Goal: Transaction & Acquisition: Purchase product/service

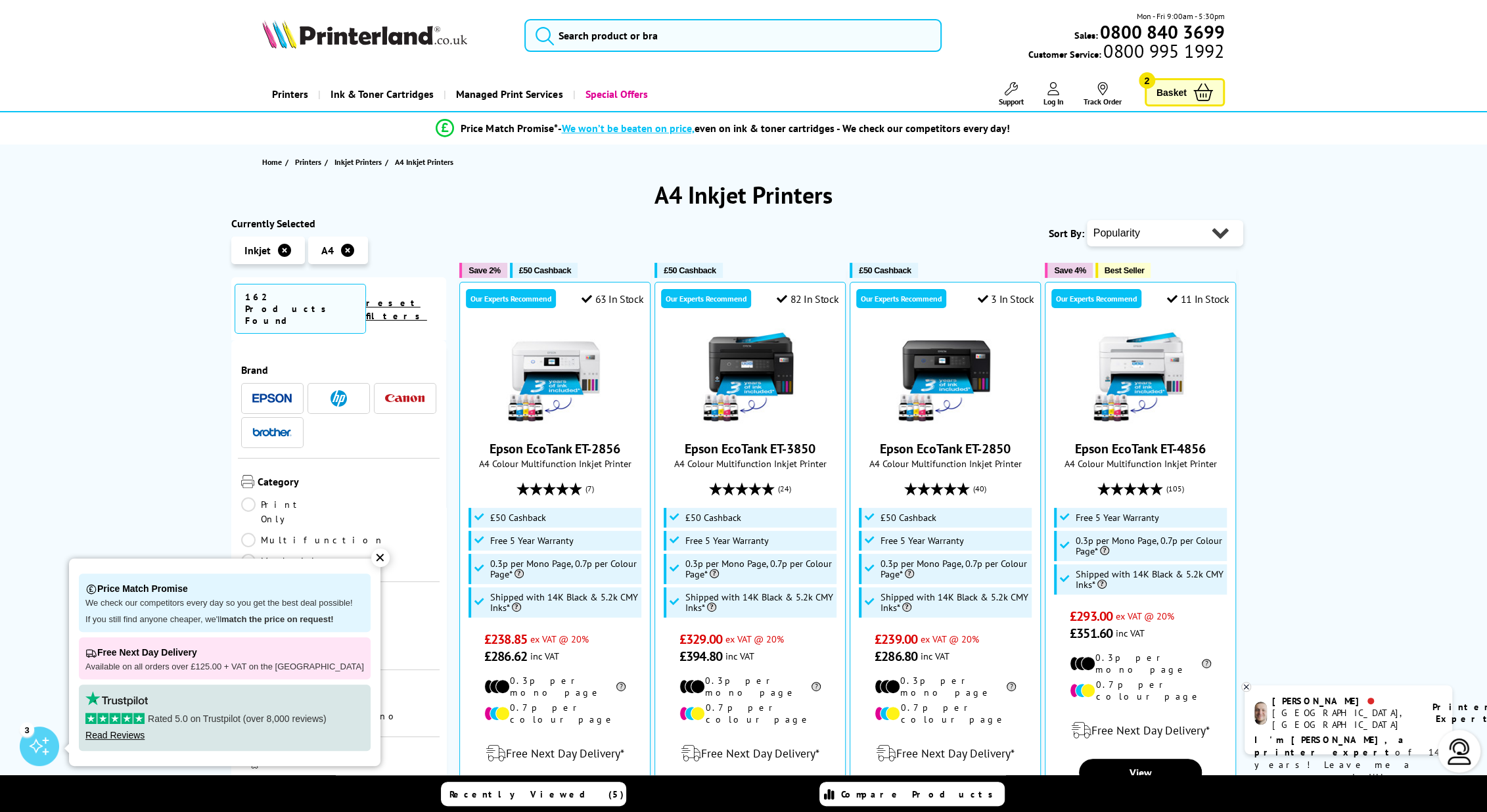
click at [250, 498] on link "Print Only" at bounding box center [290, 512] width 98 height 29
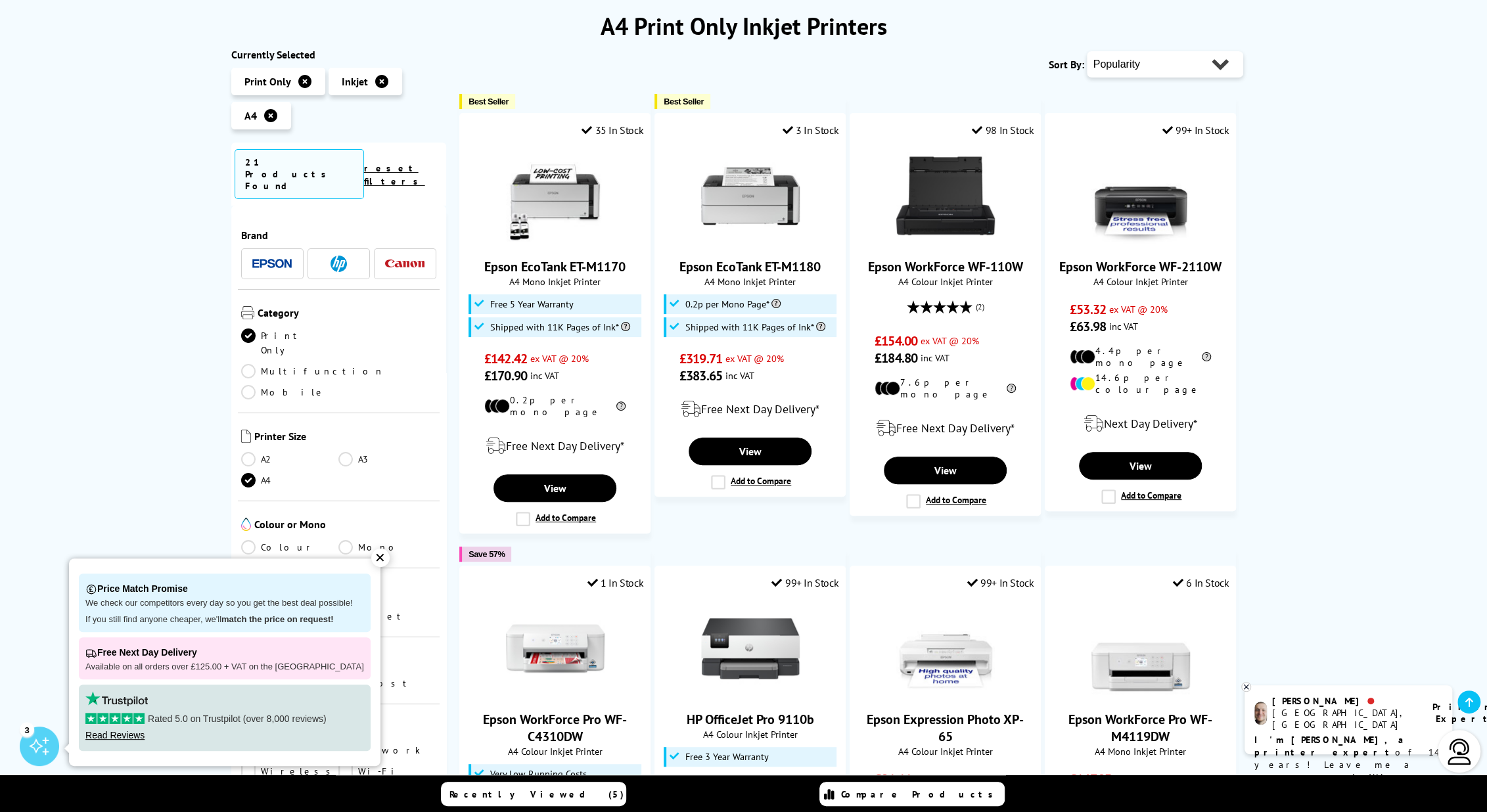
scroll to position [197, 0]
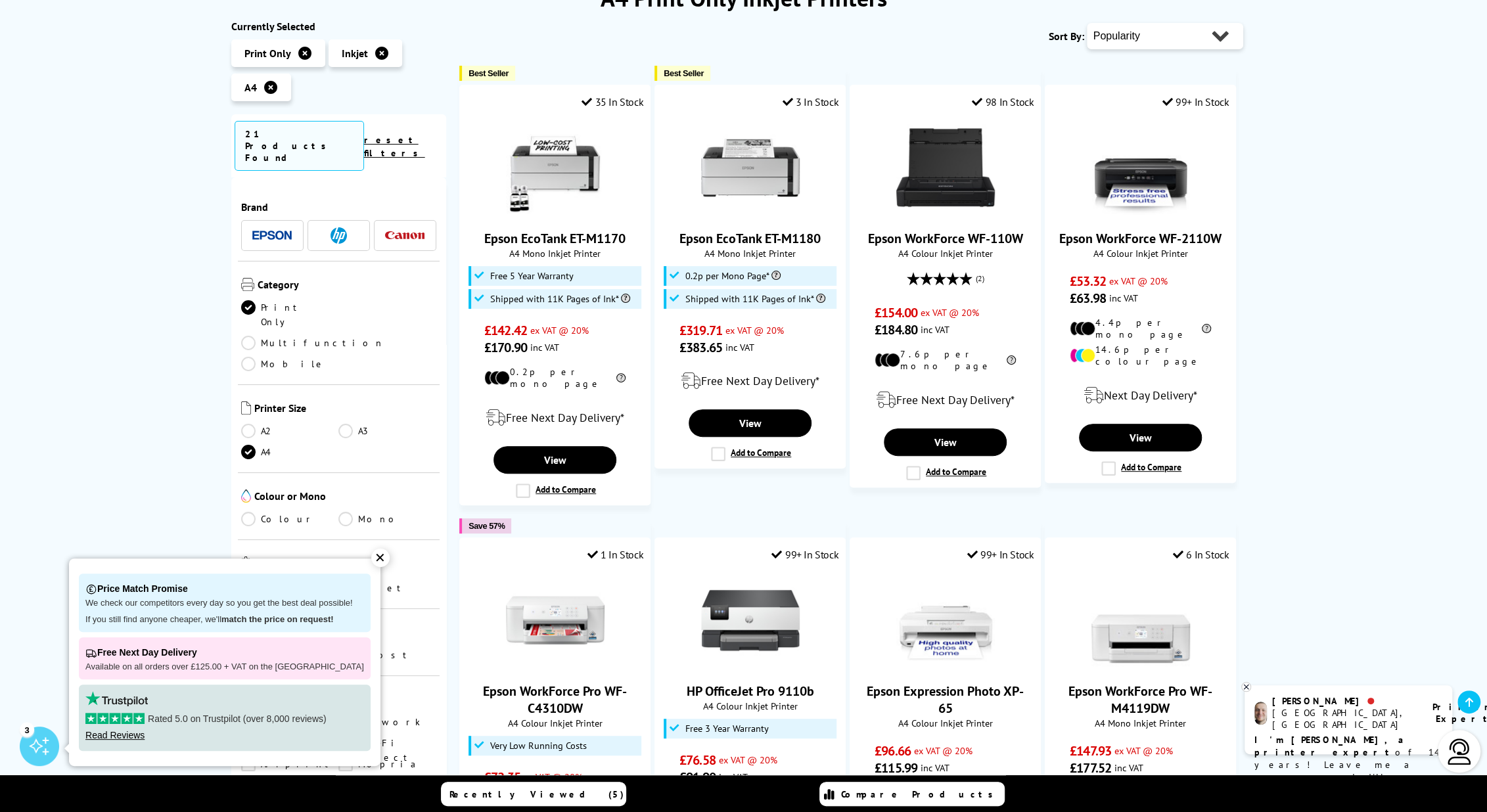
click at [371, 559] on div "✕" at bounding box center [380, 557] width 18 height 18
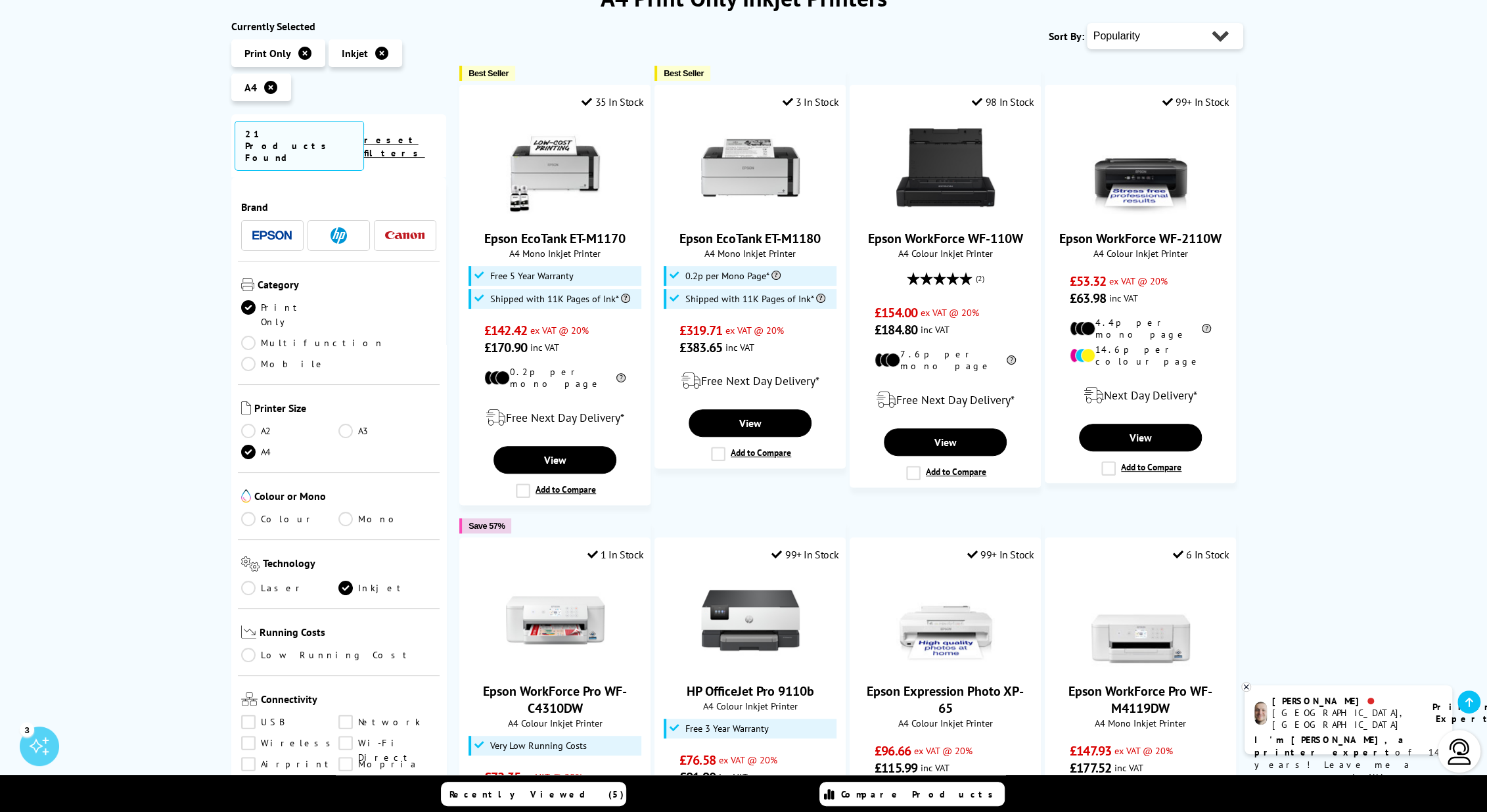
click at [246, 512] on link "Colour" at bounding box center [290, 519] width 98 height 14
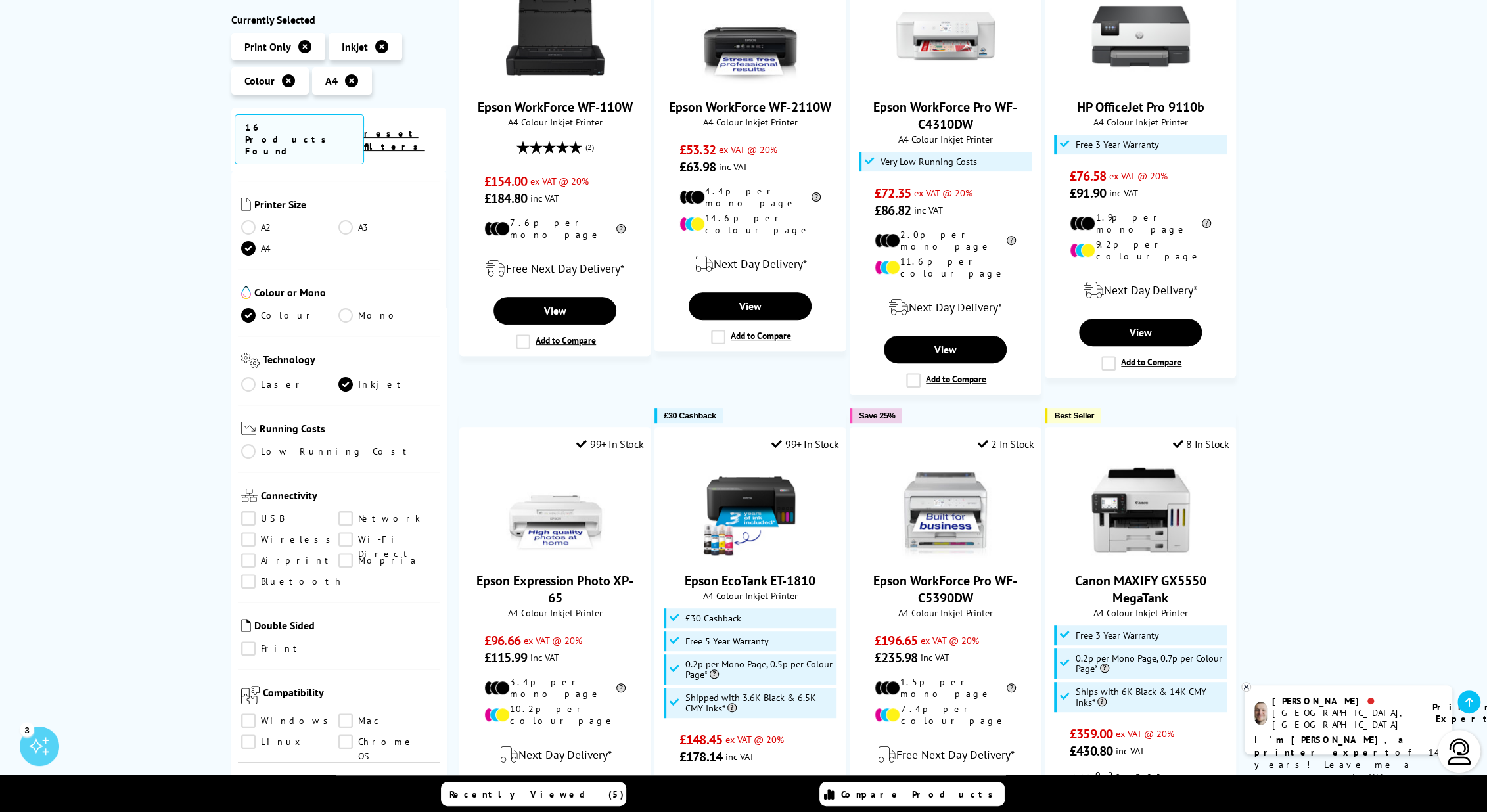
scroll to position [263, 0]
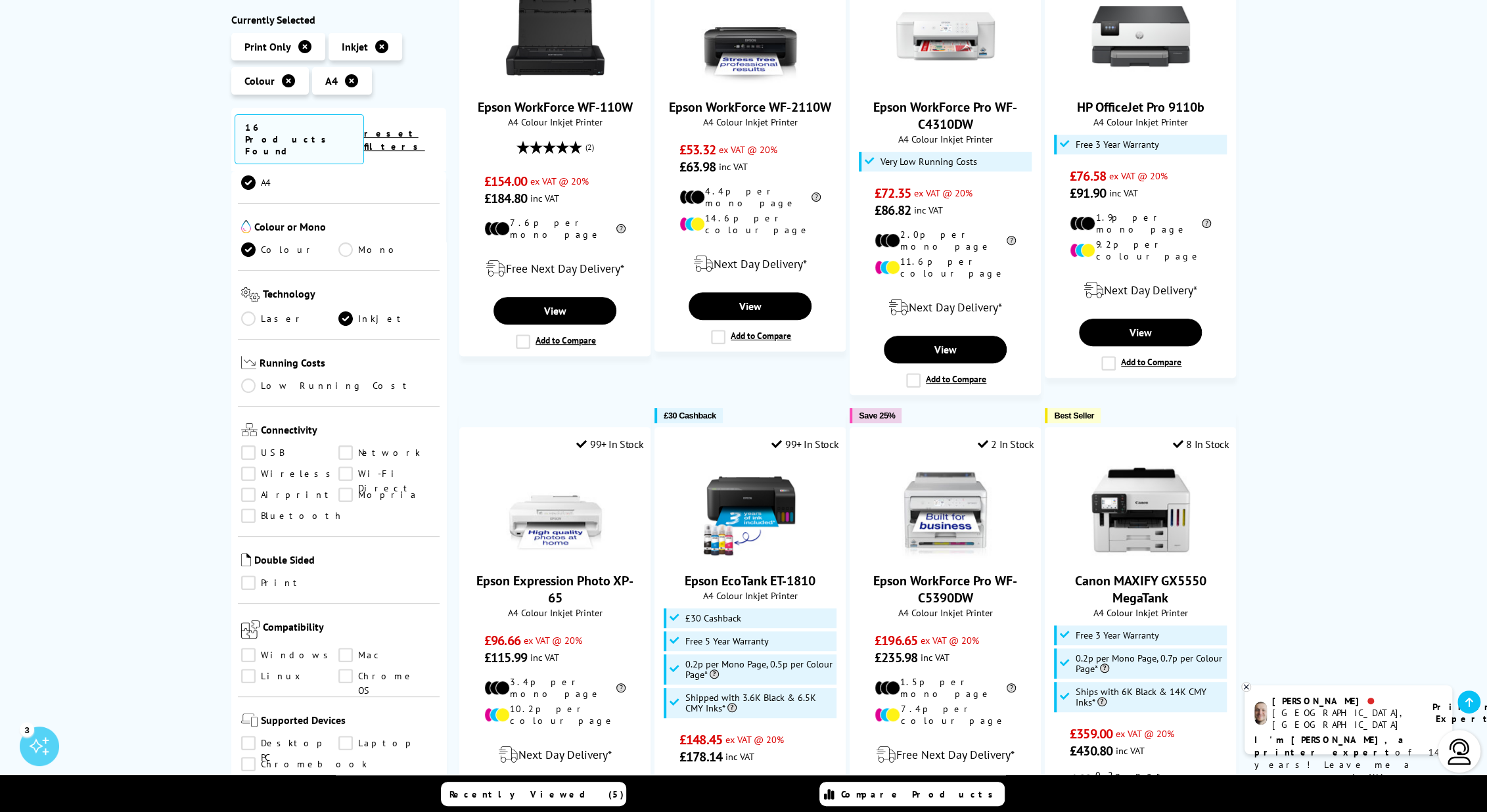
click at [246, 467] on link "Wireless" at bounding box center [290, 474] width 98 height 14
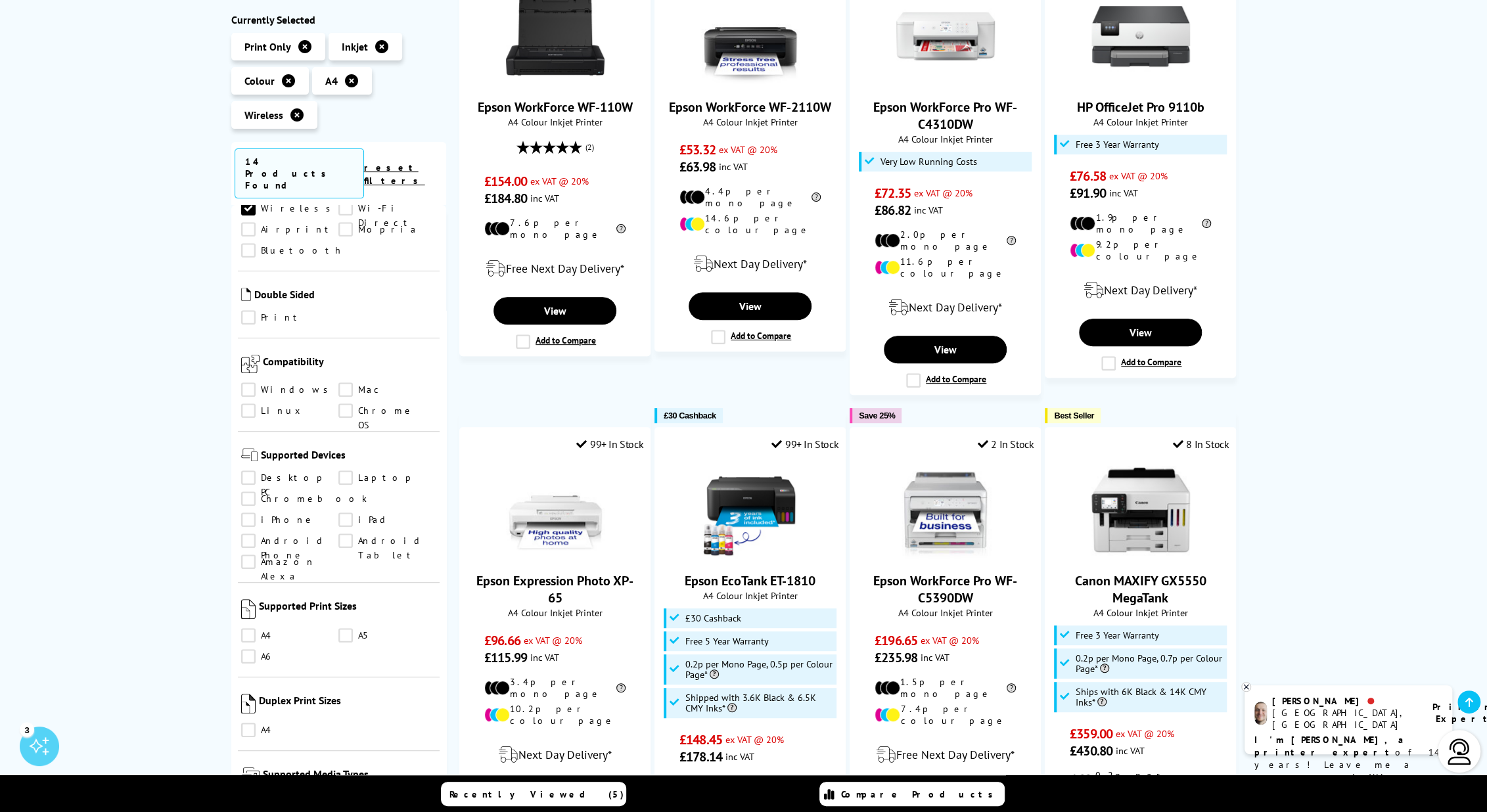
scroll to position [591, 0]
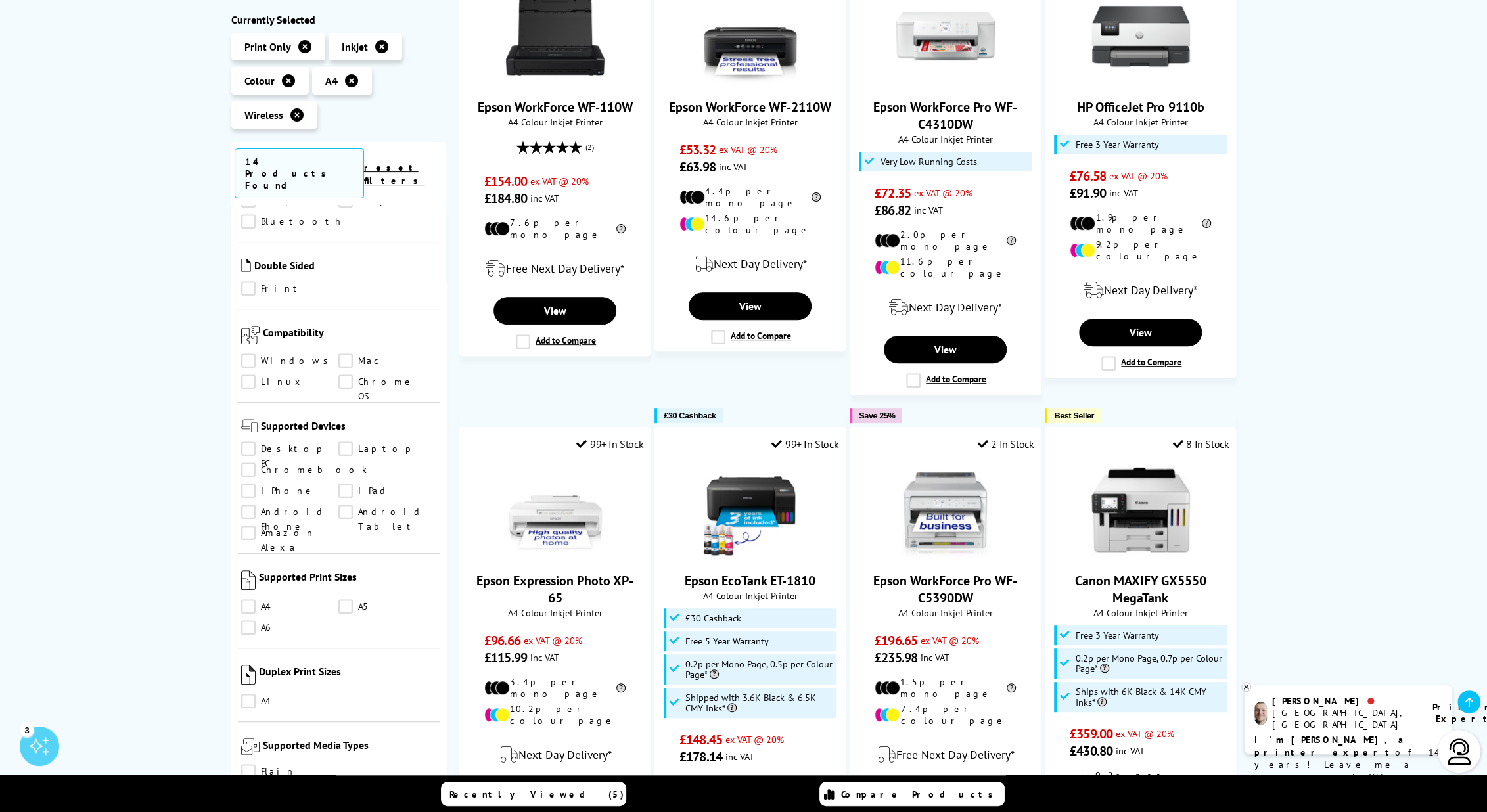
click at [248, 282] on link "Print" at bounding box center [290, 289] width 98 height 14
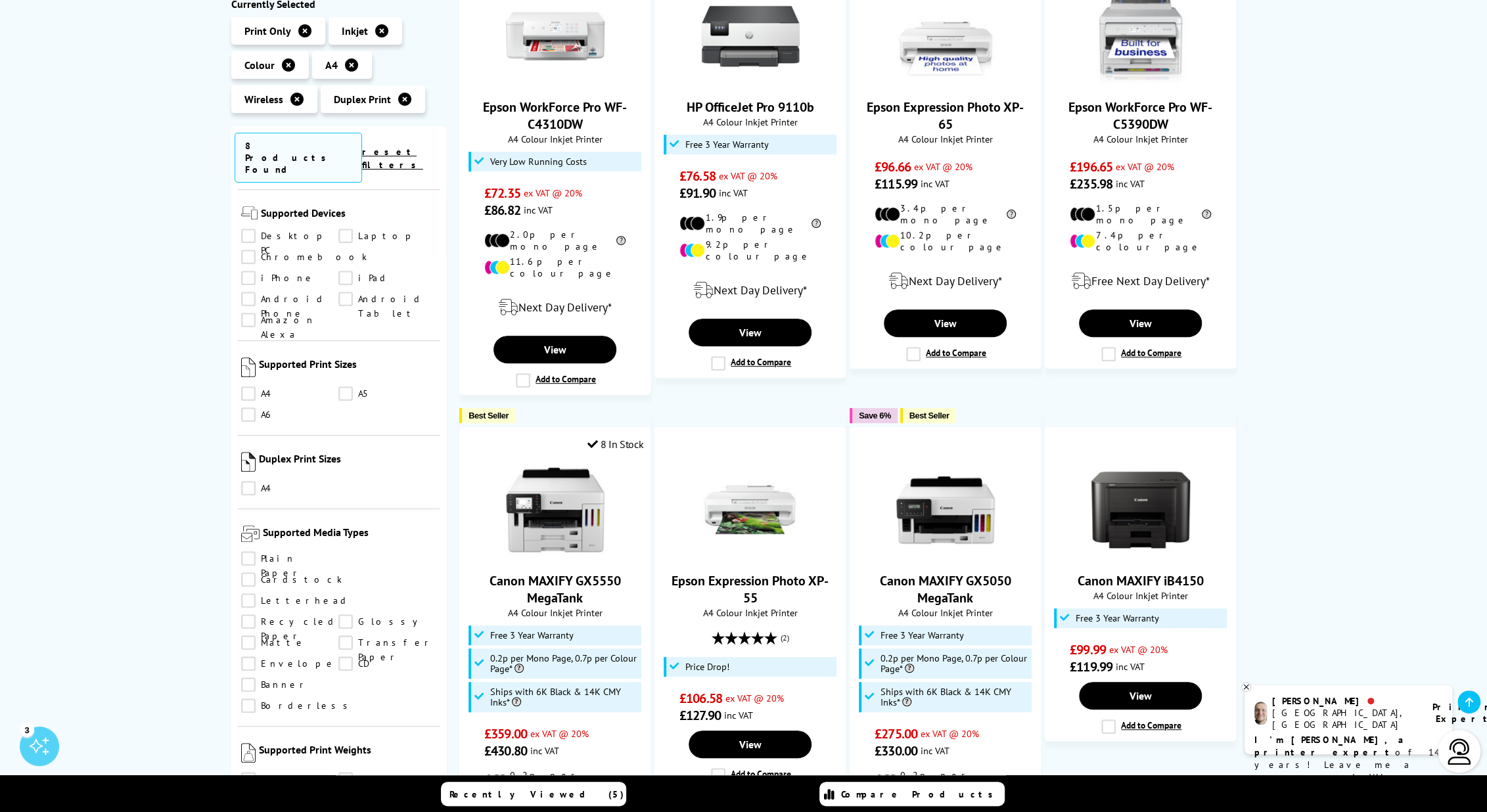
scroll to position [788, 0]
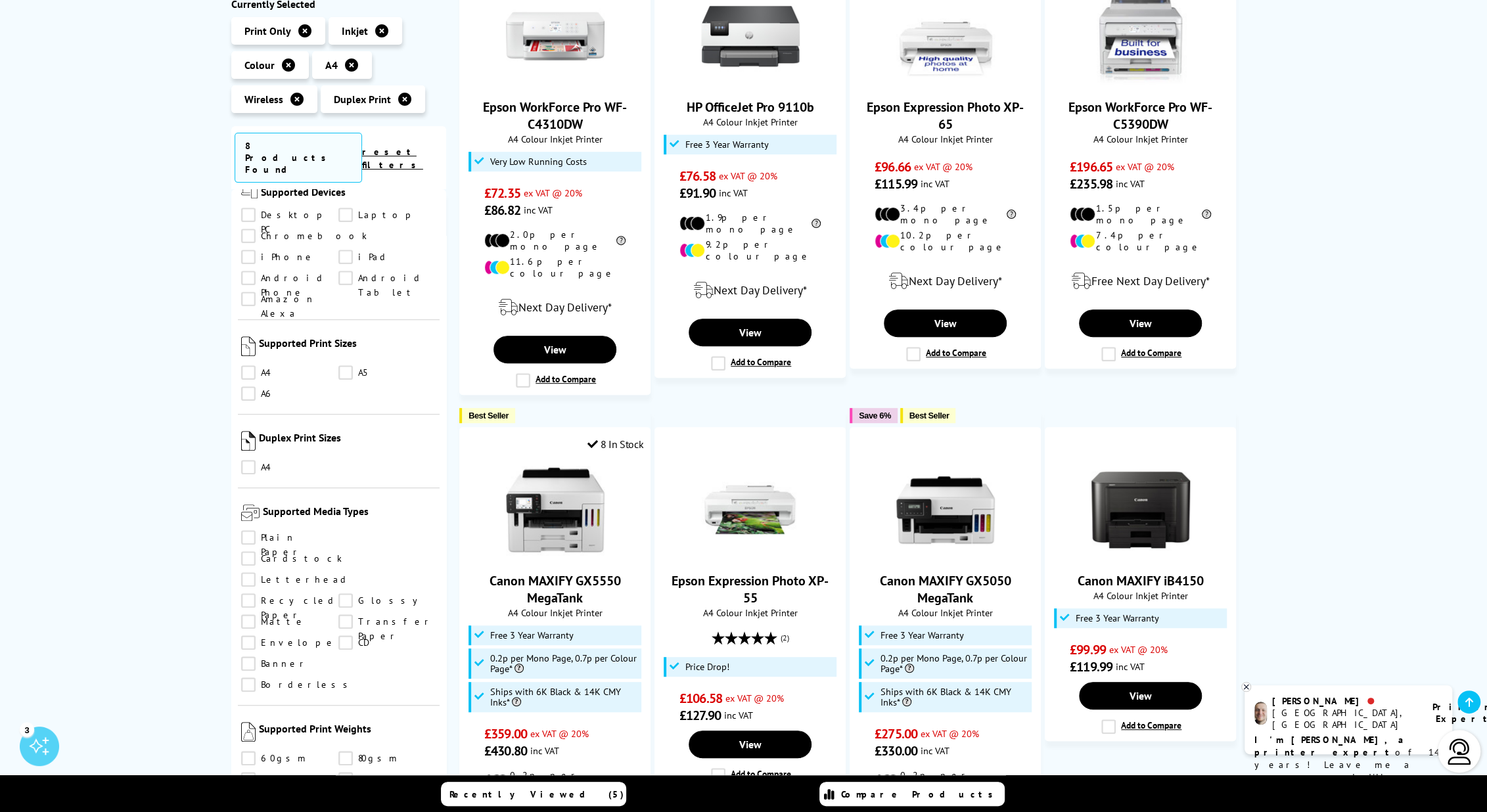
click at [251, 365] on link "A4" at bounding box center [290, 372] width 98 height 14
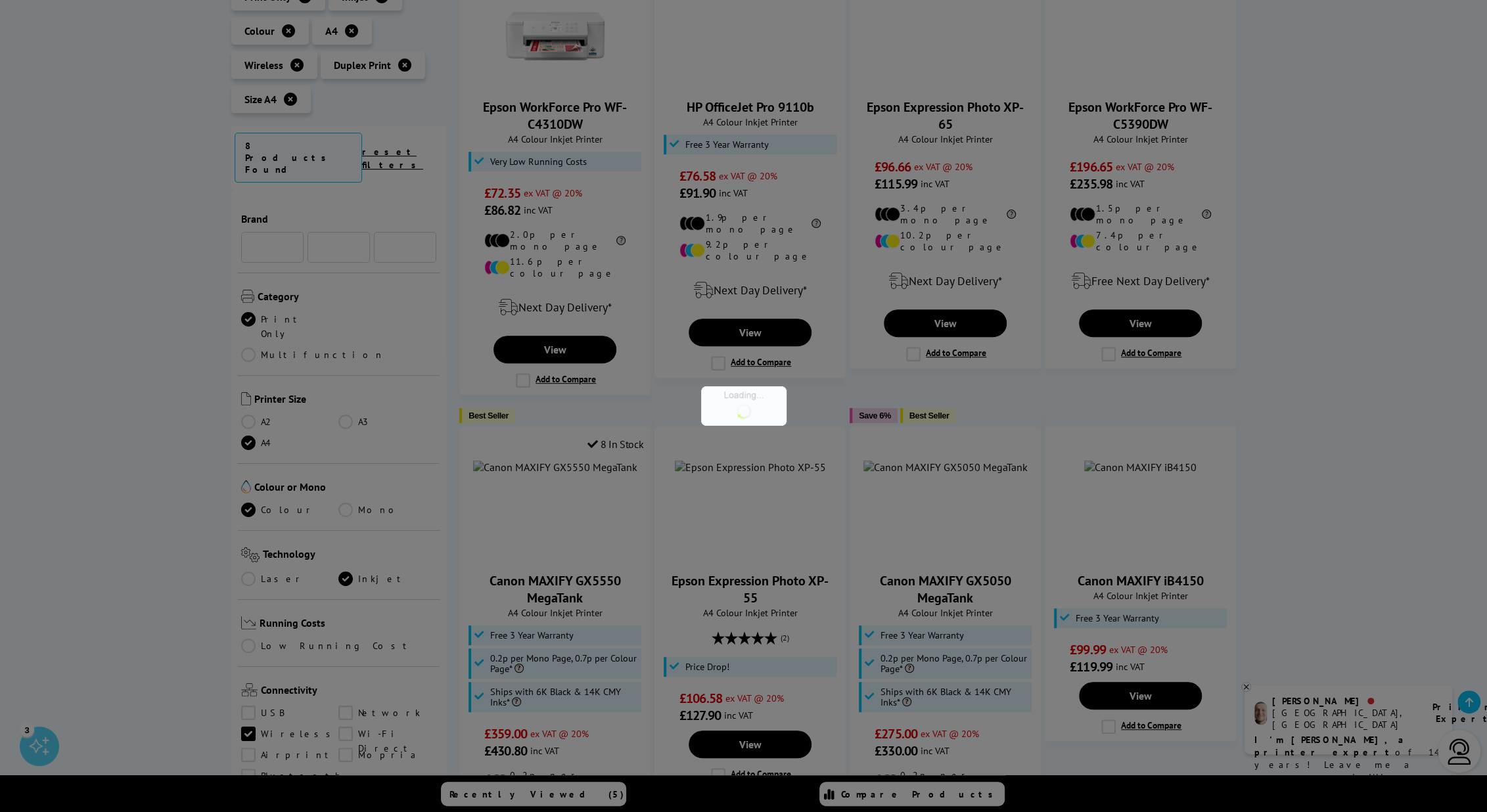
scroll to position [788, 0]
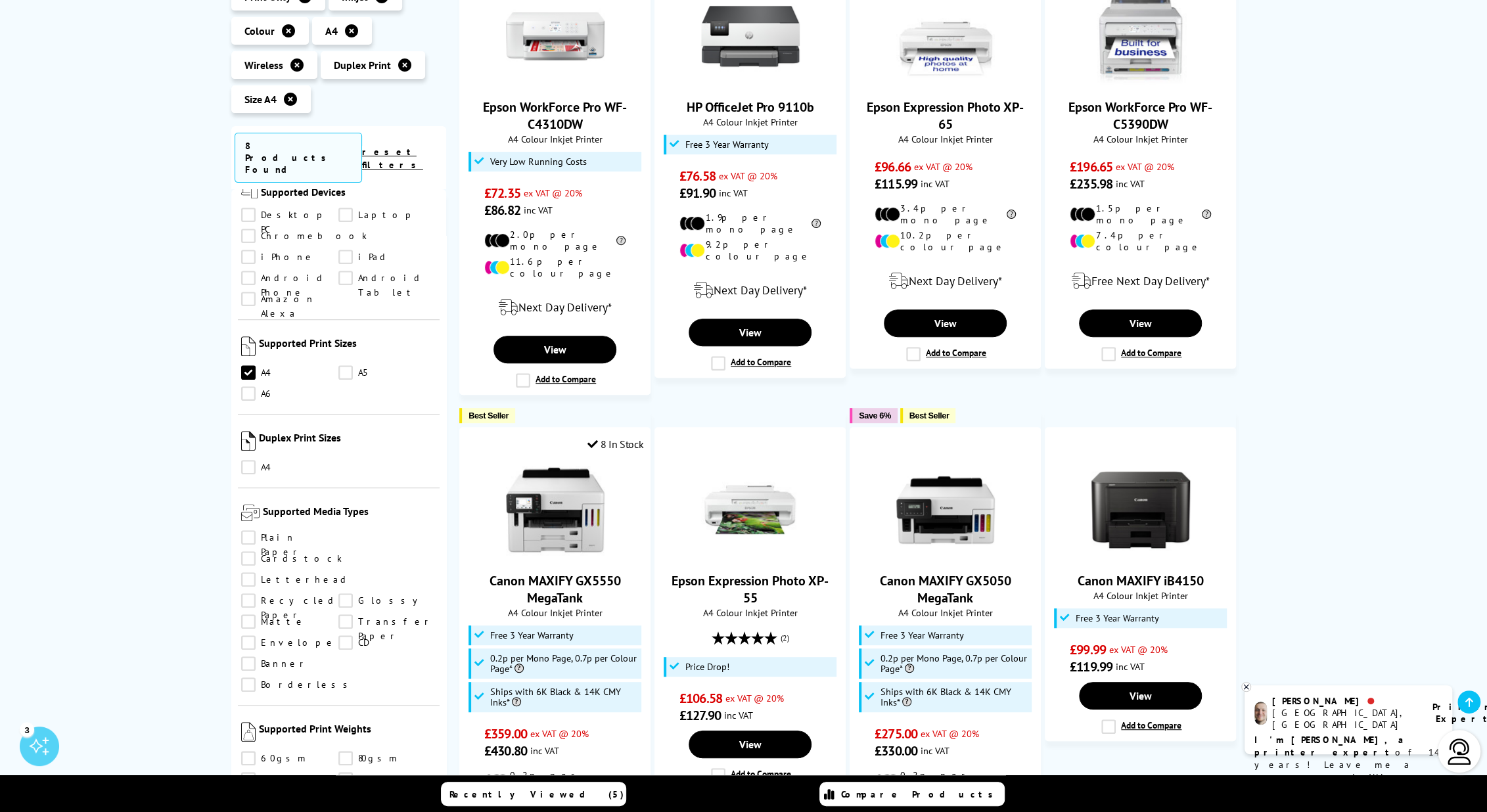
click at [246, 460] on link "A4" at bounding box center [290, 466] width 98 height 14
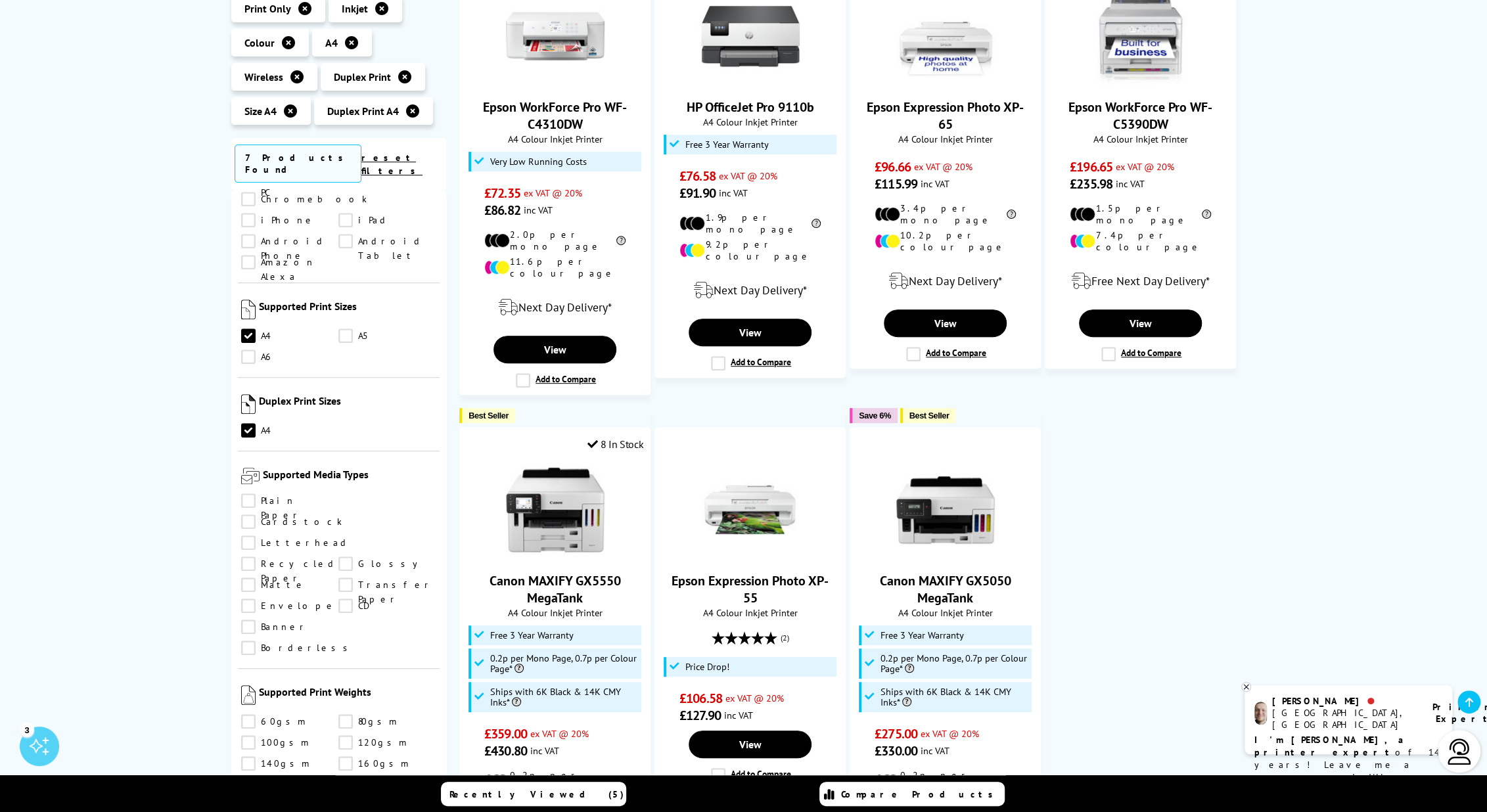
scroll to position [854, 0]
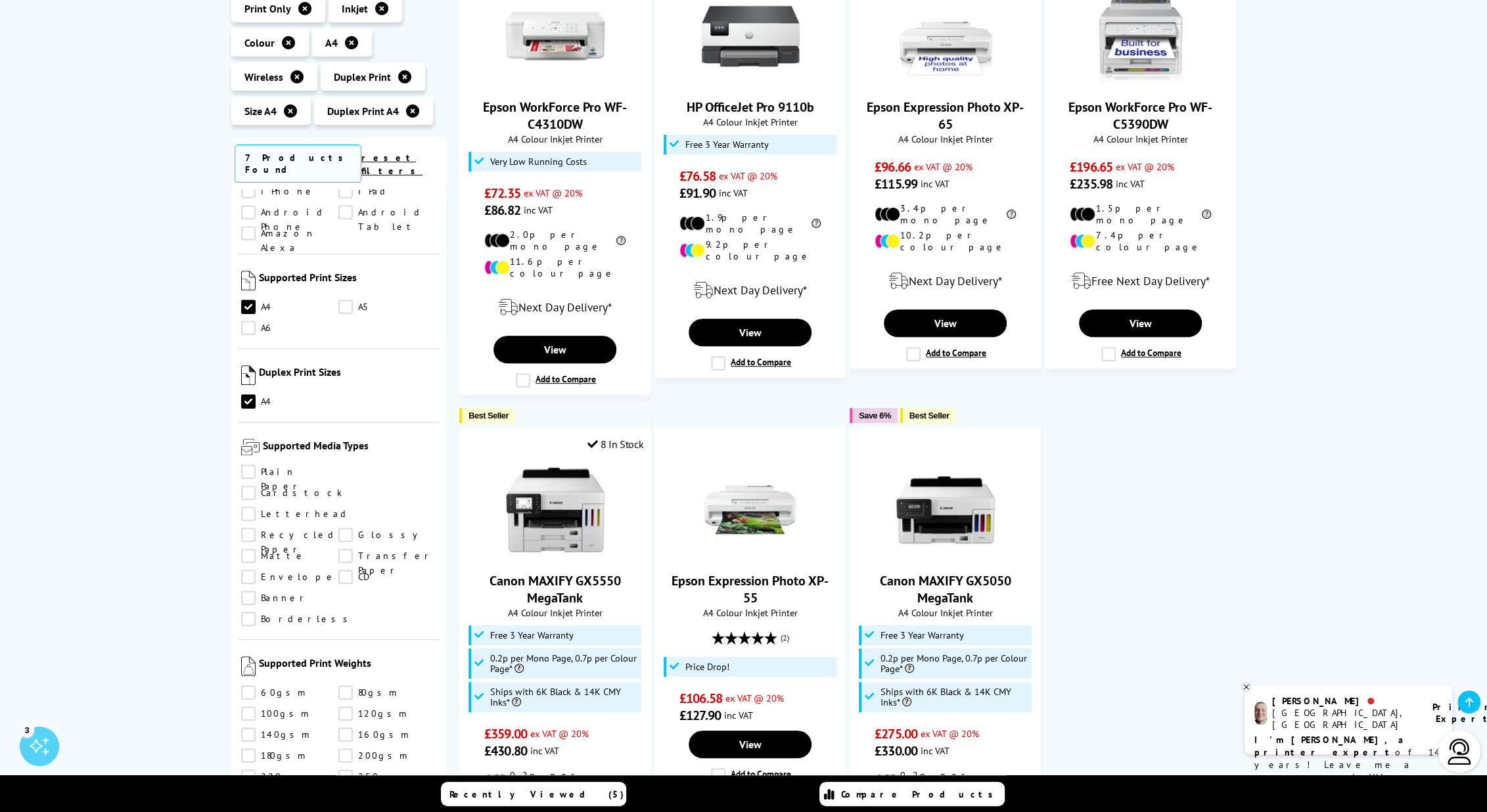
click at [342, 485] on link "Cardstock" at bounding box center [291, 492] width 101 height 14
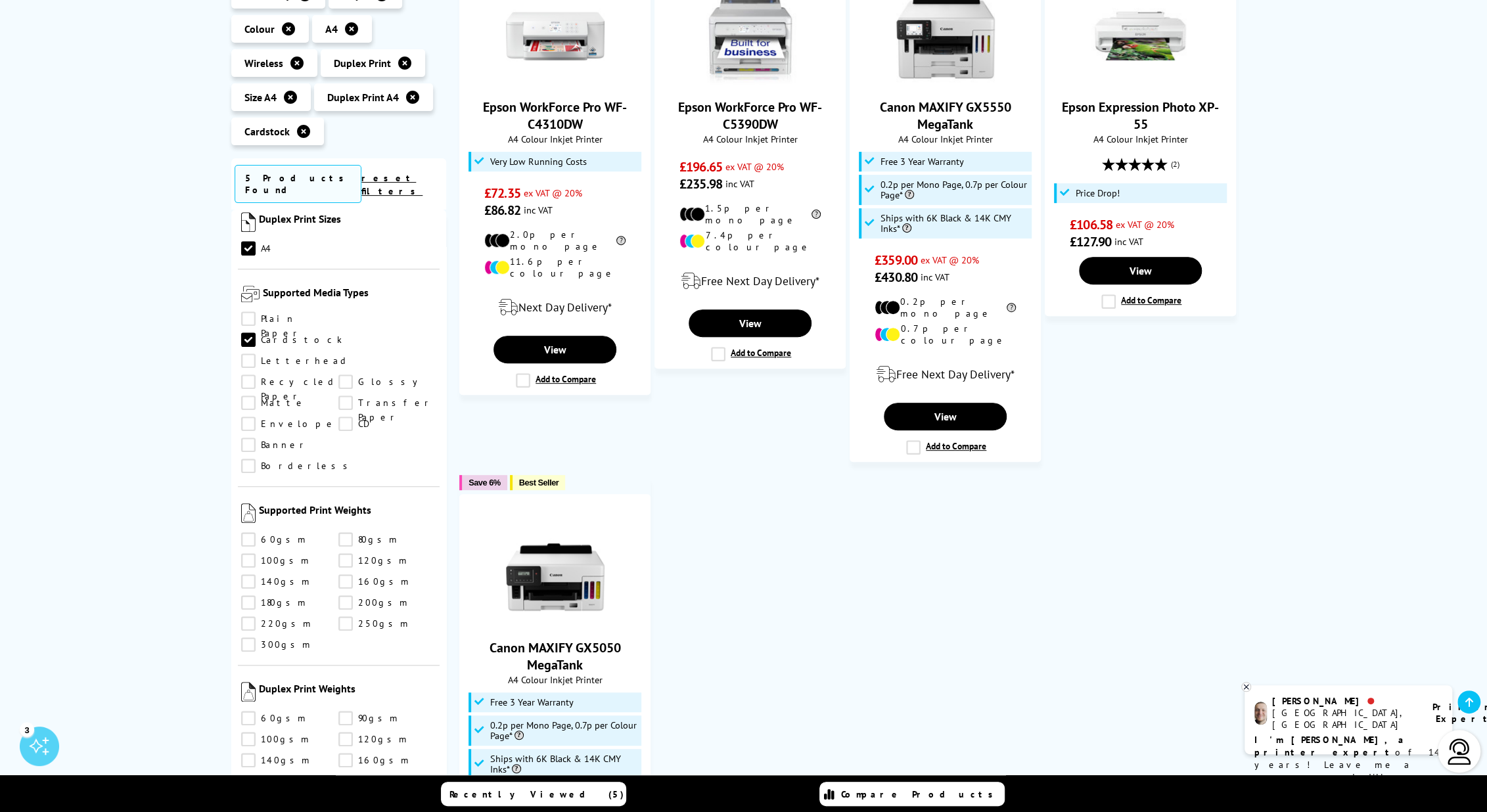
scroll to position [986, 0]
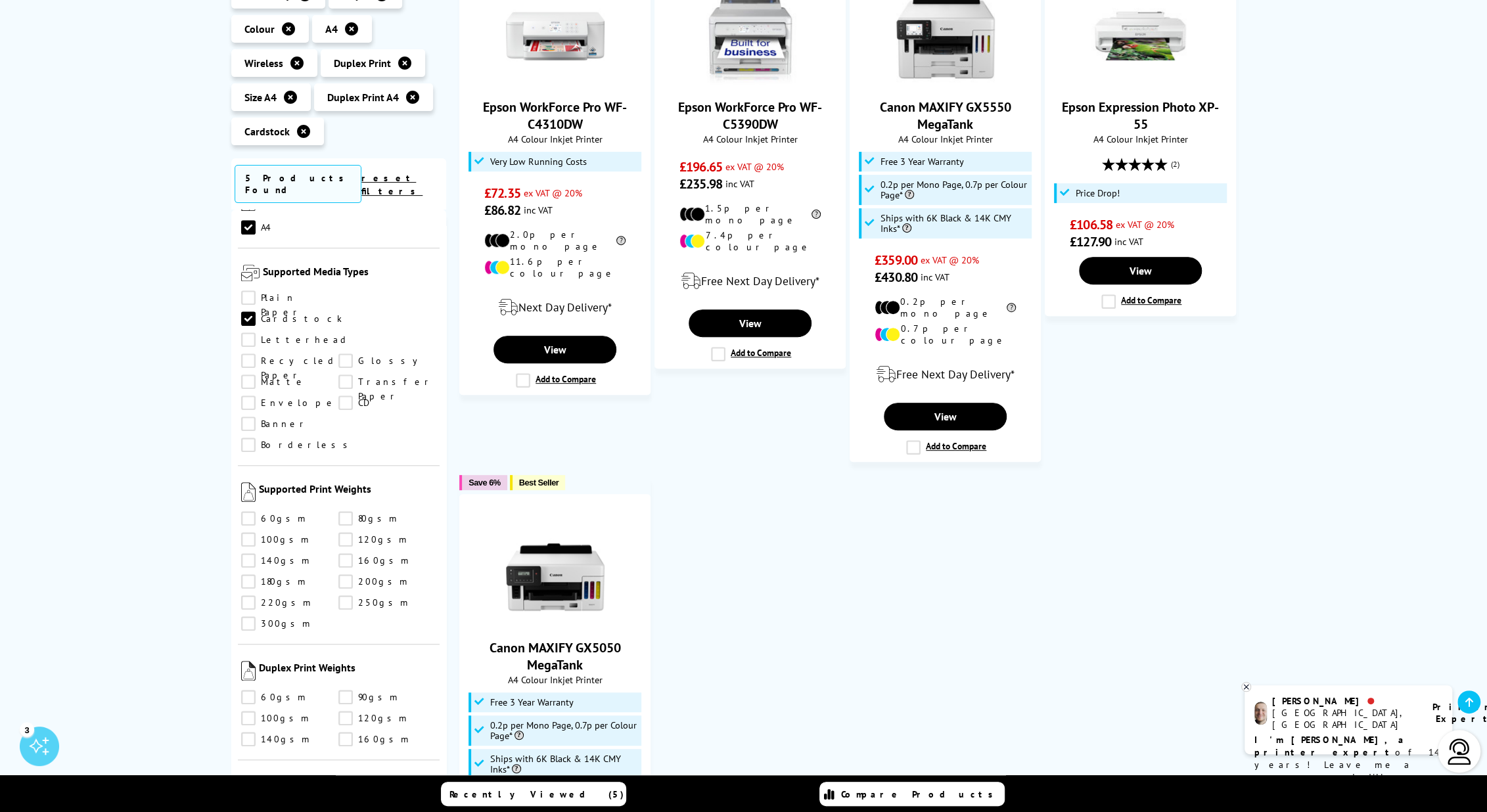
click at [244, 291] on link "Plain Paper" at bounding box center [290, 297] width 98 height 14
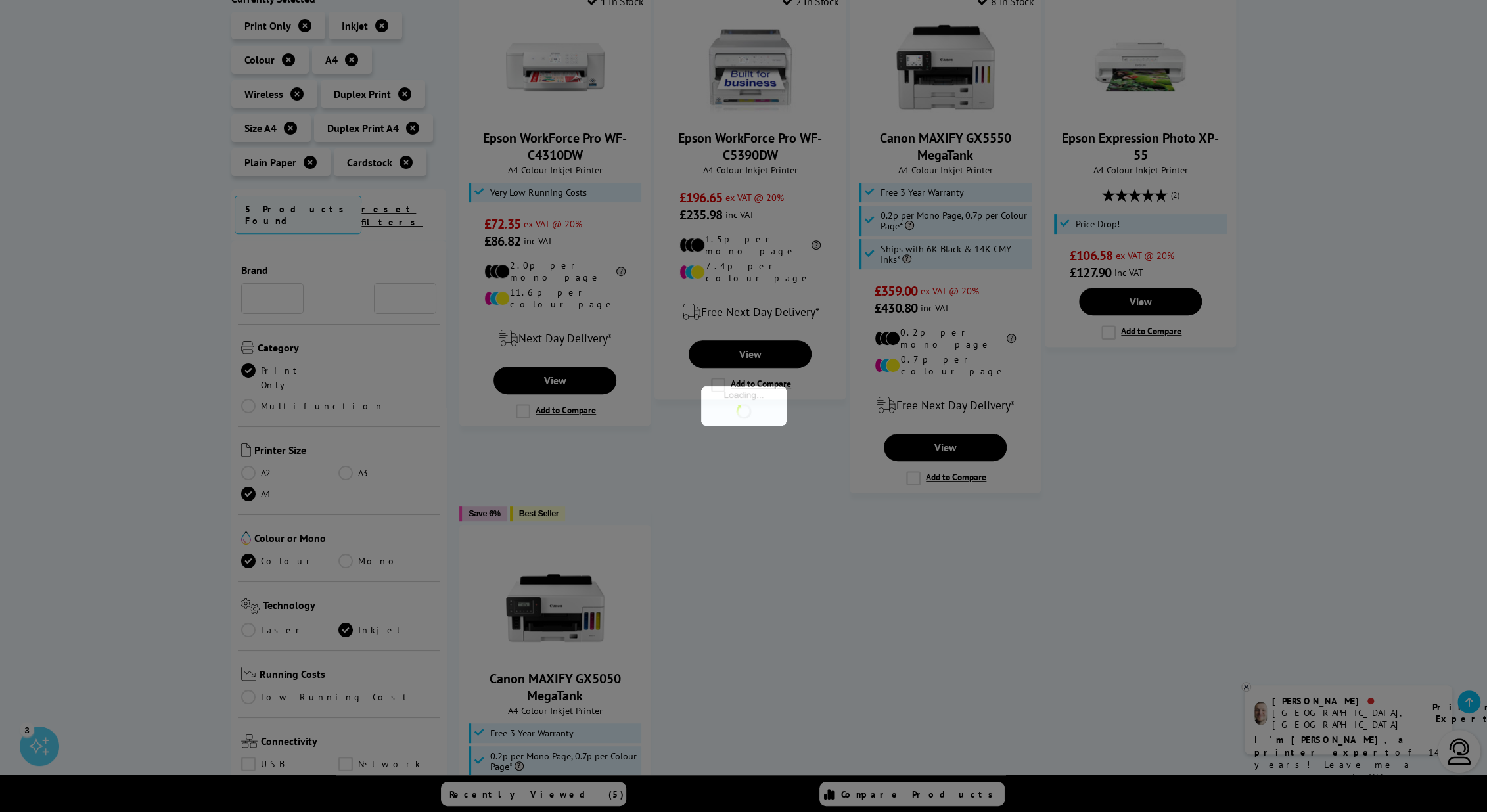
scroll to position [986, 0]
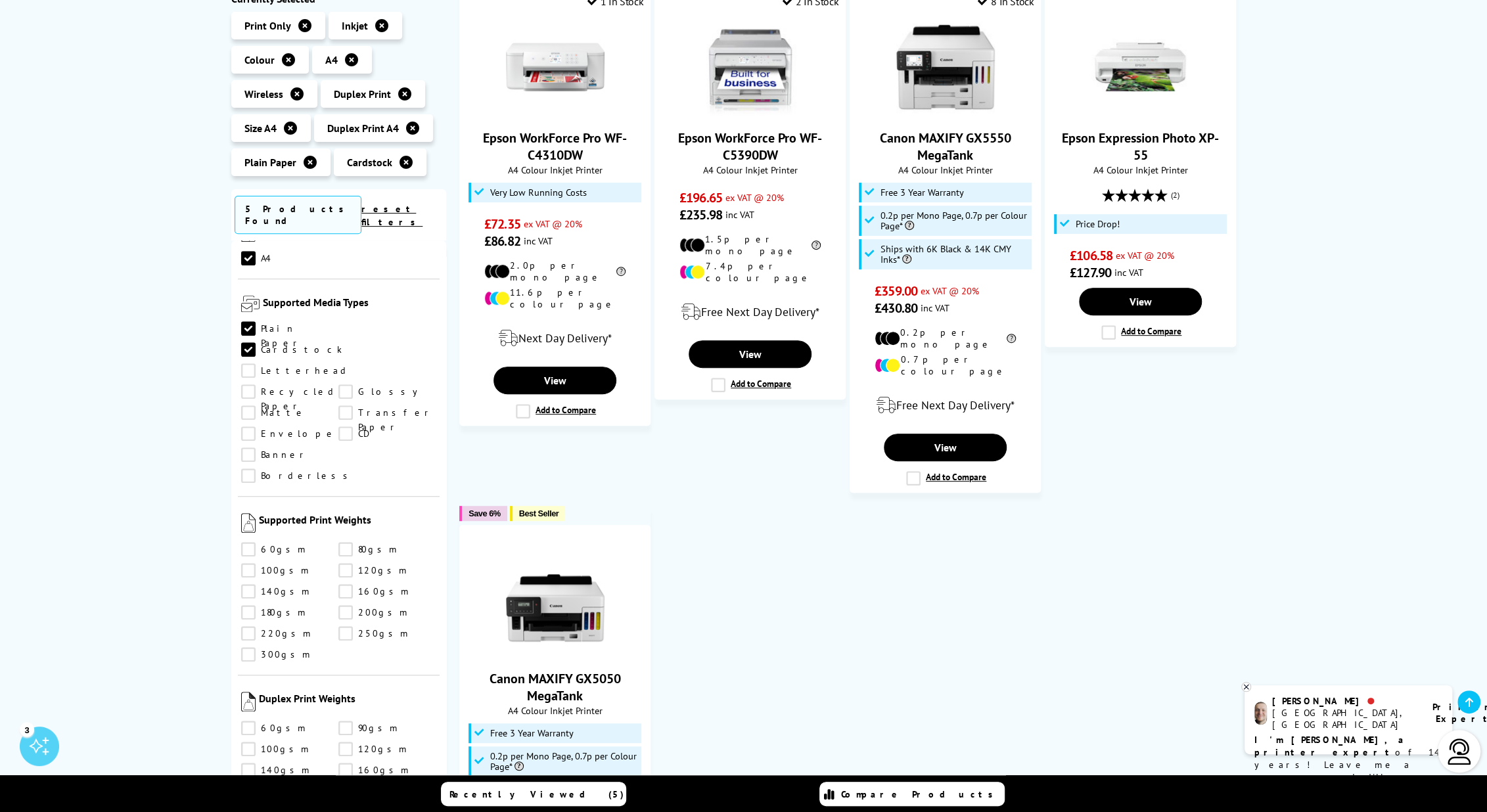
click at [251, 584] on link "140gsm" at bounding box center [290, 591] width 98 height 14
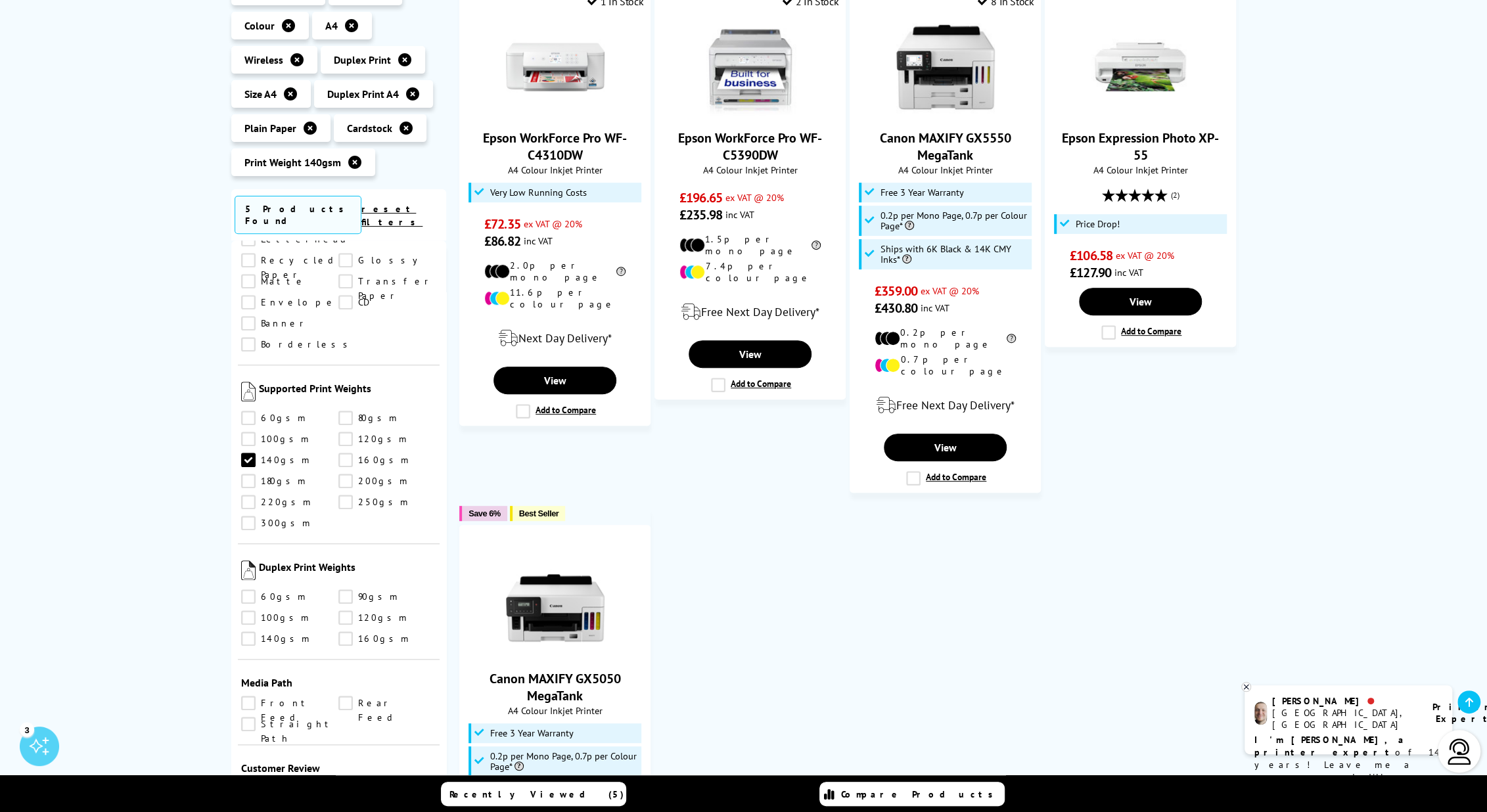
scroll to position [1135, 0]
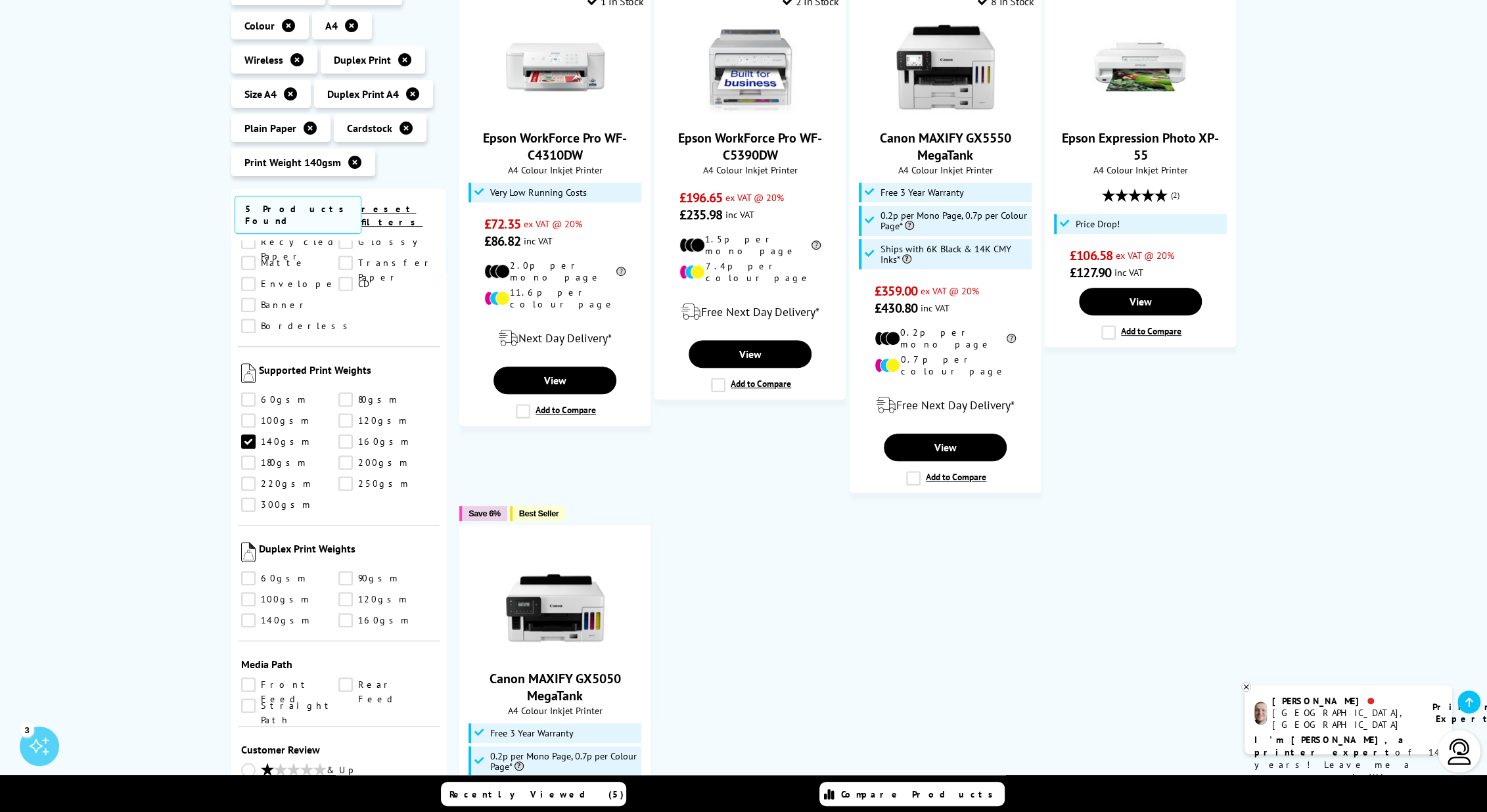
click at [248, 613] on link "140gsm" at bounding box center [290, 620] width 98 height 14
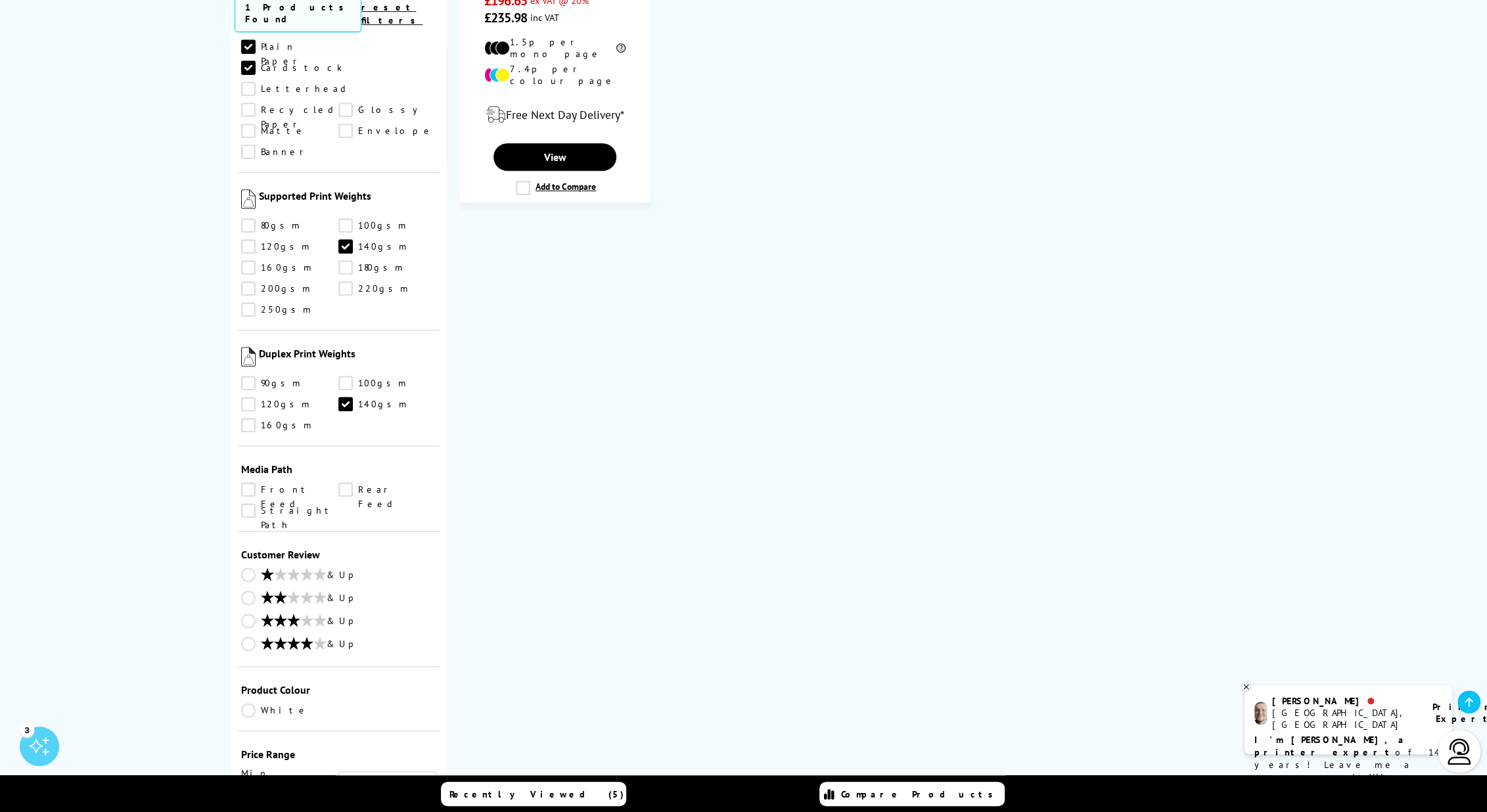
scroll to position [460, 0]
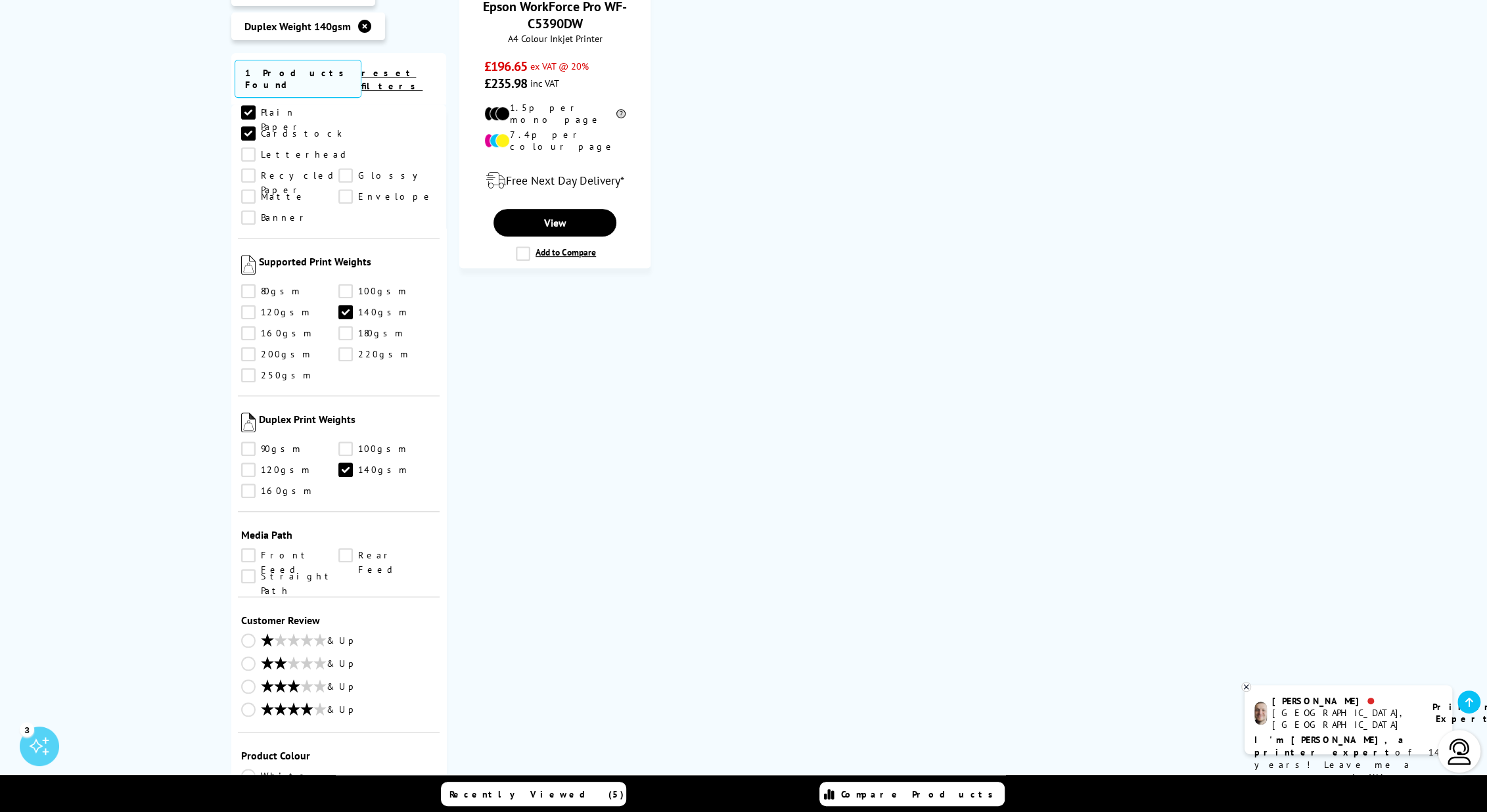
click at [251, 548] on link "Front Feed" at bounding box center [290, 555] width 98 height 14
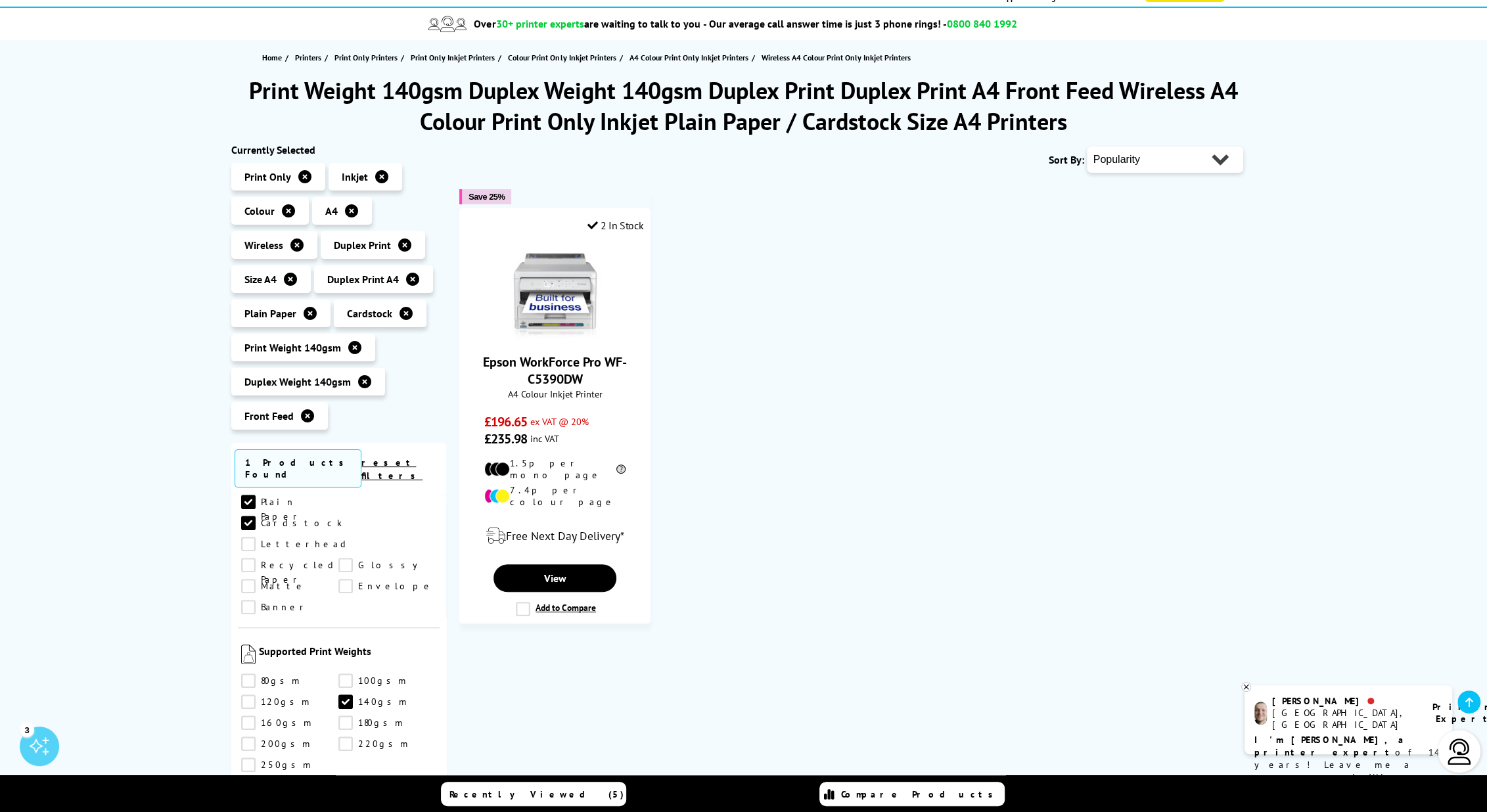
scroll to position [66, 0]
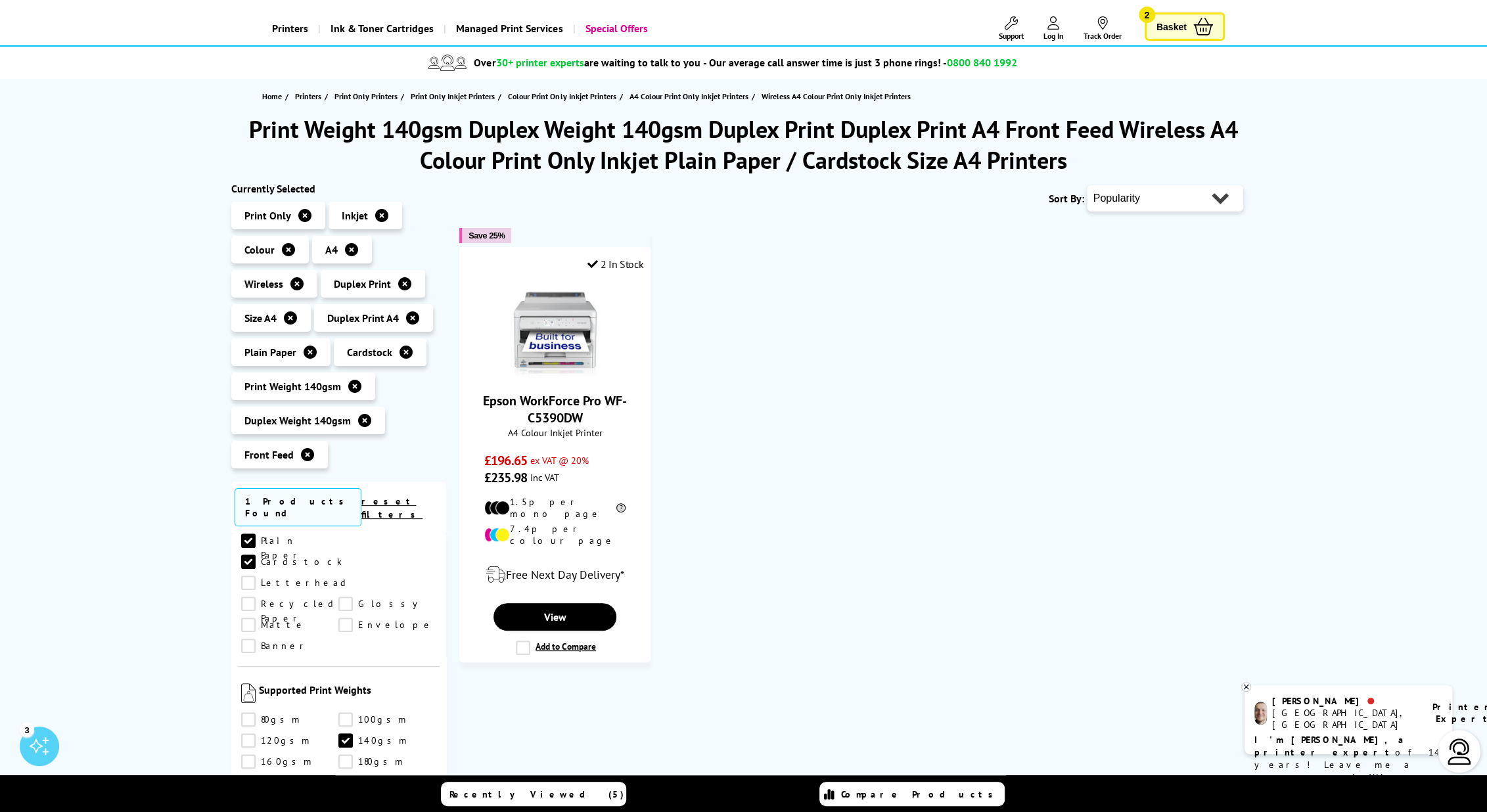
click at [403, 283] on icon at bounding box center [404, 283] width 13 height 13
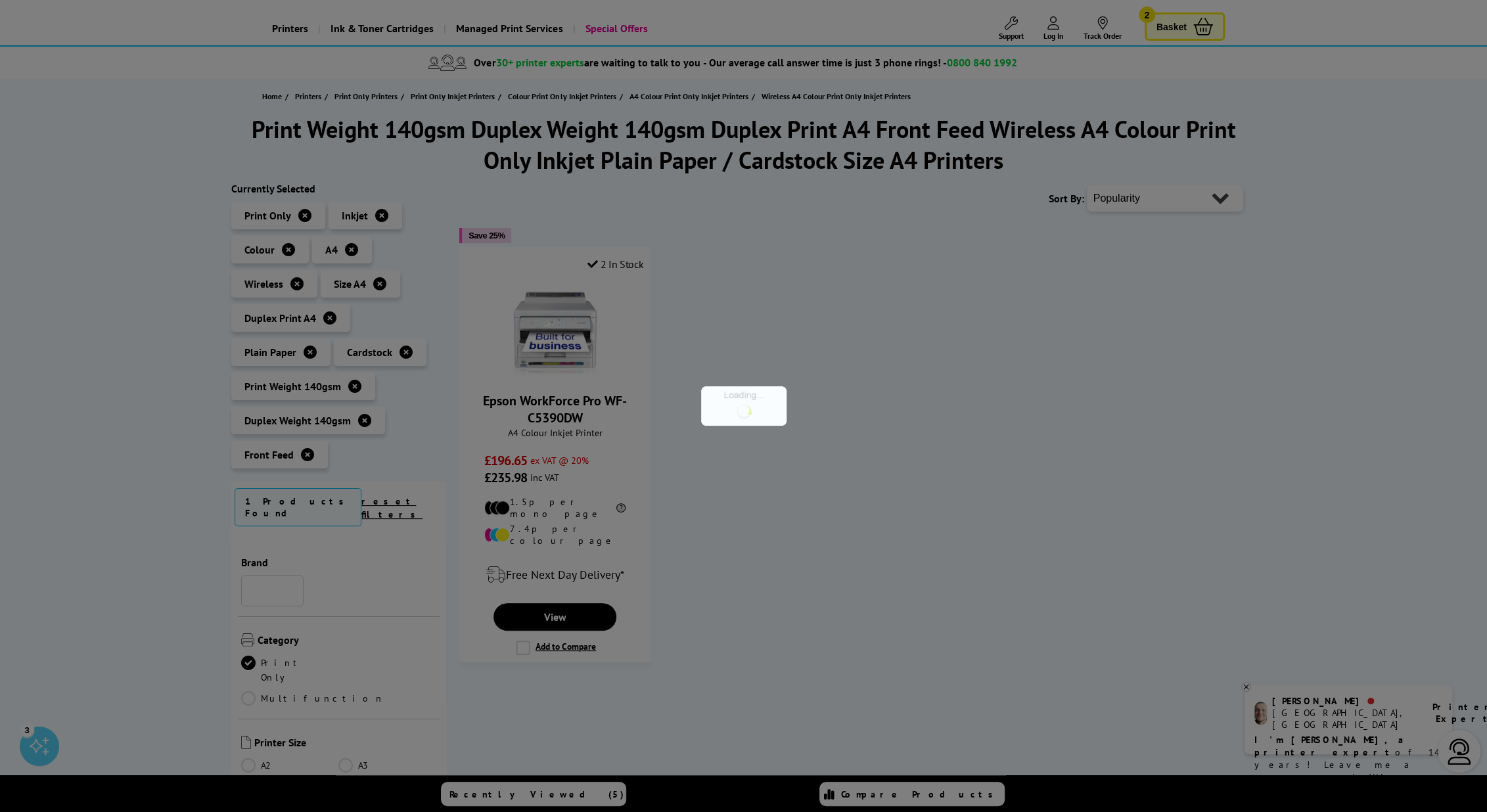
scroll to position [1045, 0]
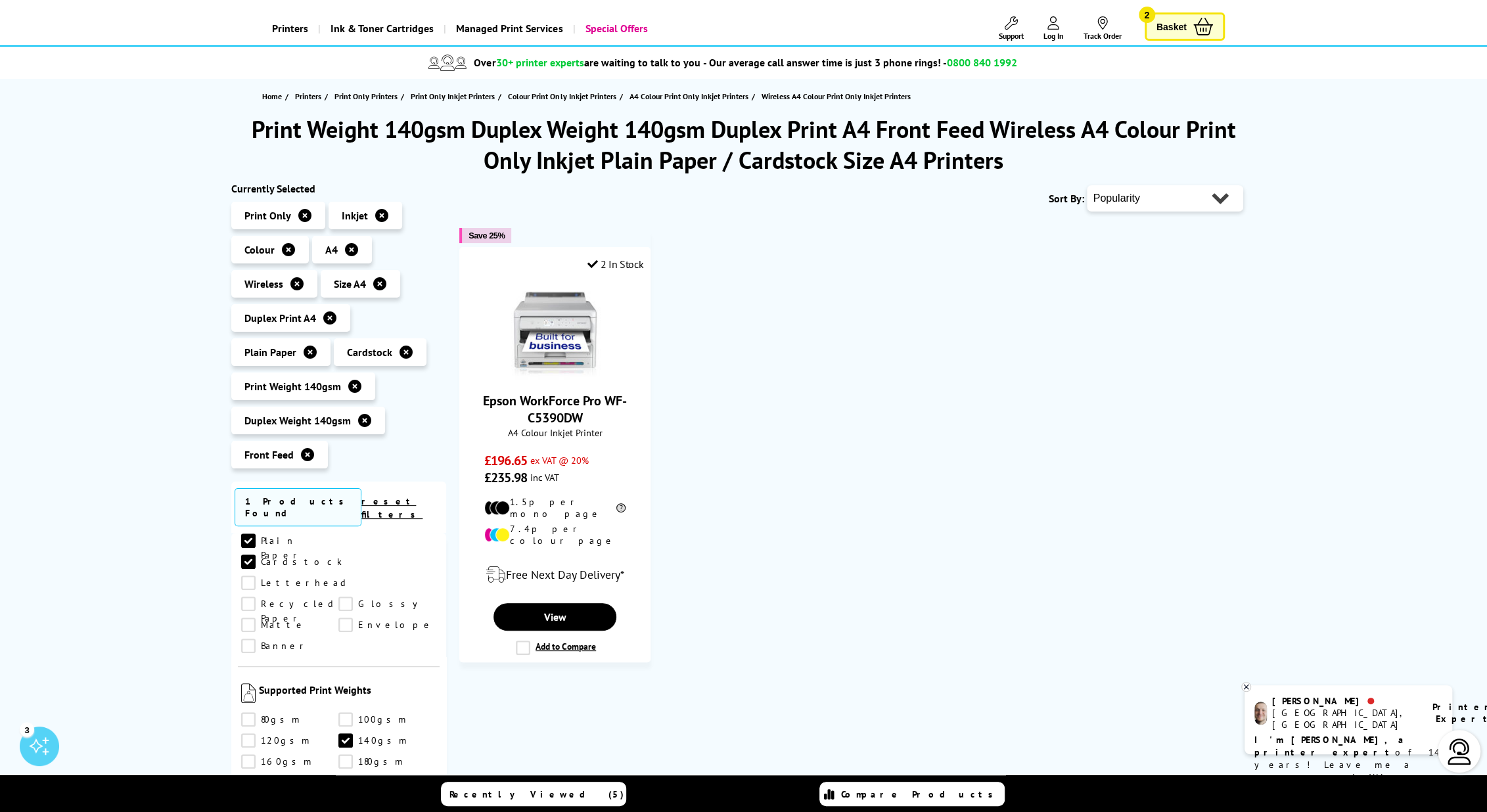
click at [330, 315] on icon at bounding box center [329, 318] width 13 height 13
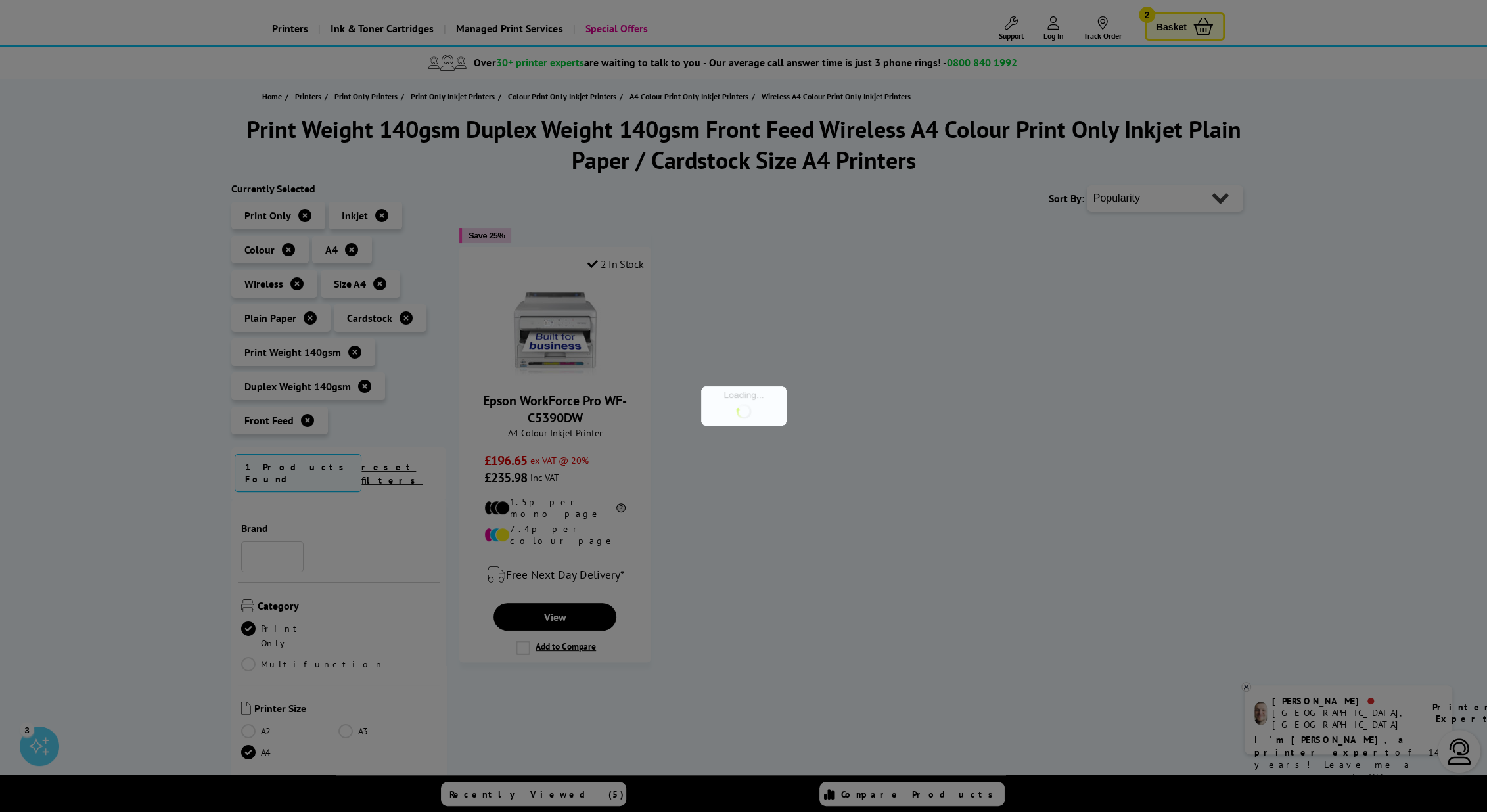
scroll to position [1045, 0]
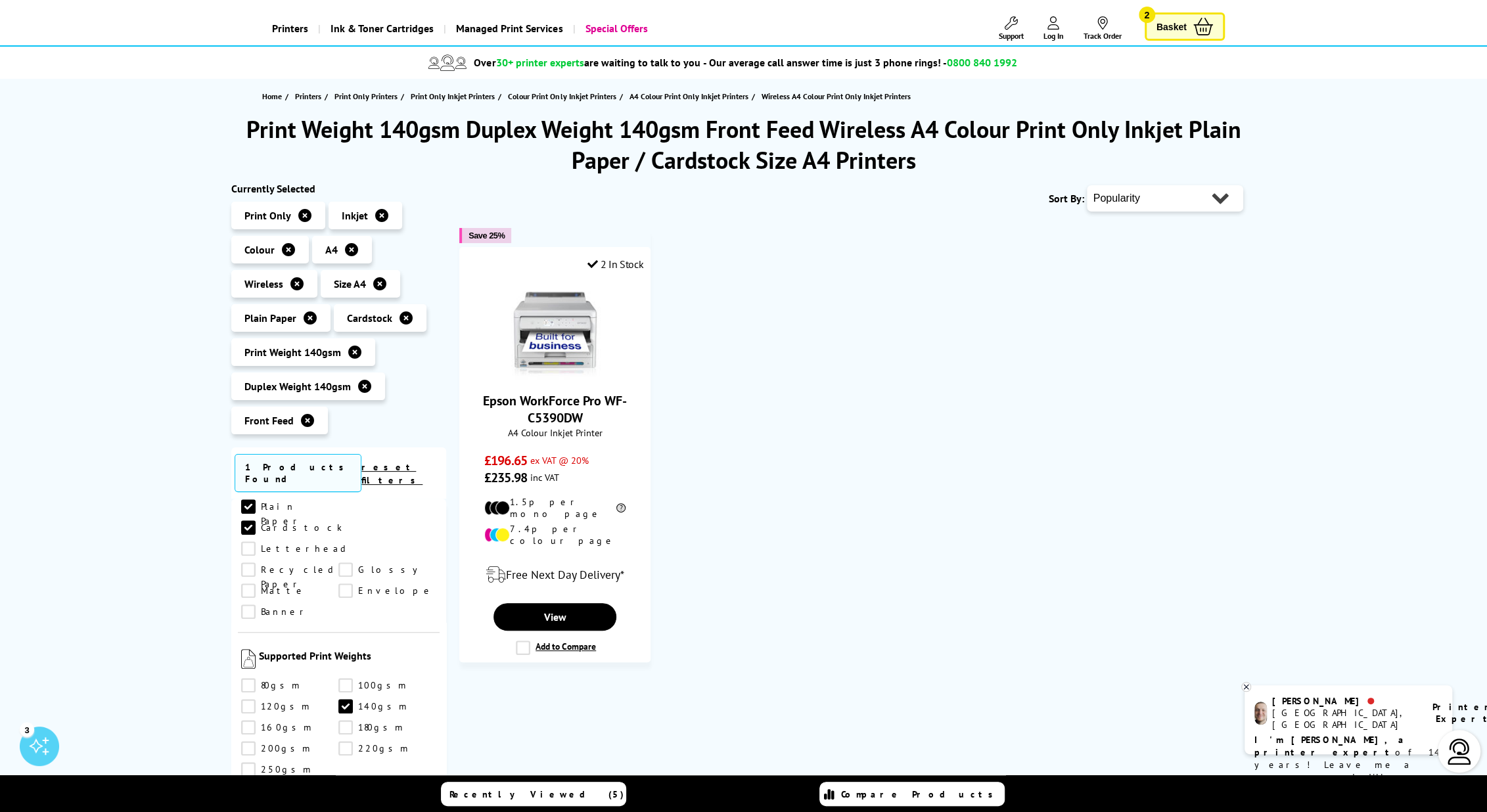
click at [402, 316] on icon at bounding box center [405, 318] width 13 height 13
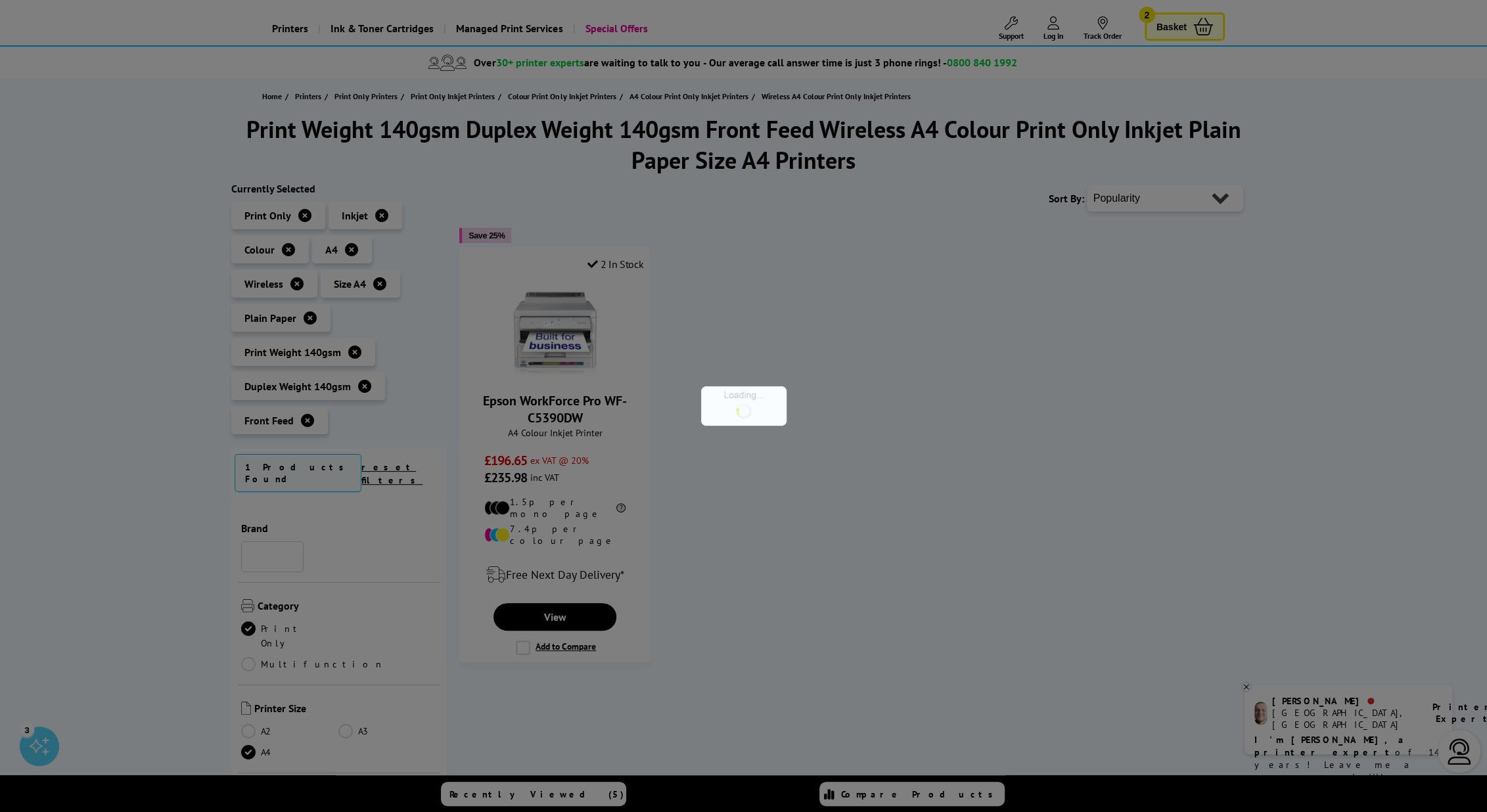
scroll to position [1045, 0]
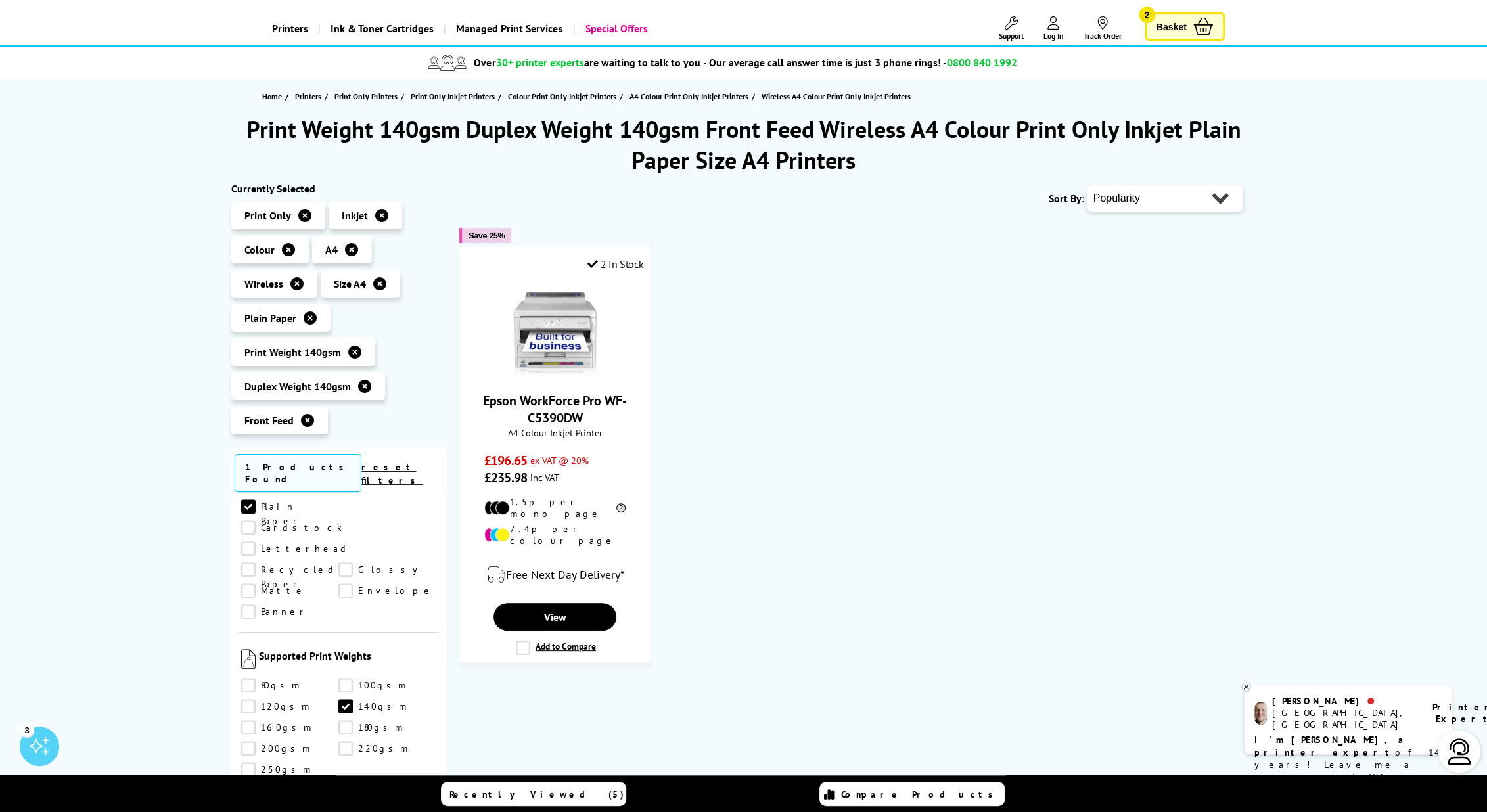
click at [351, 352] on icon at bounding box center [354, 352] width 13 height 13
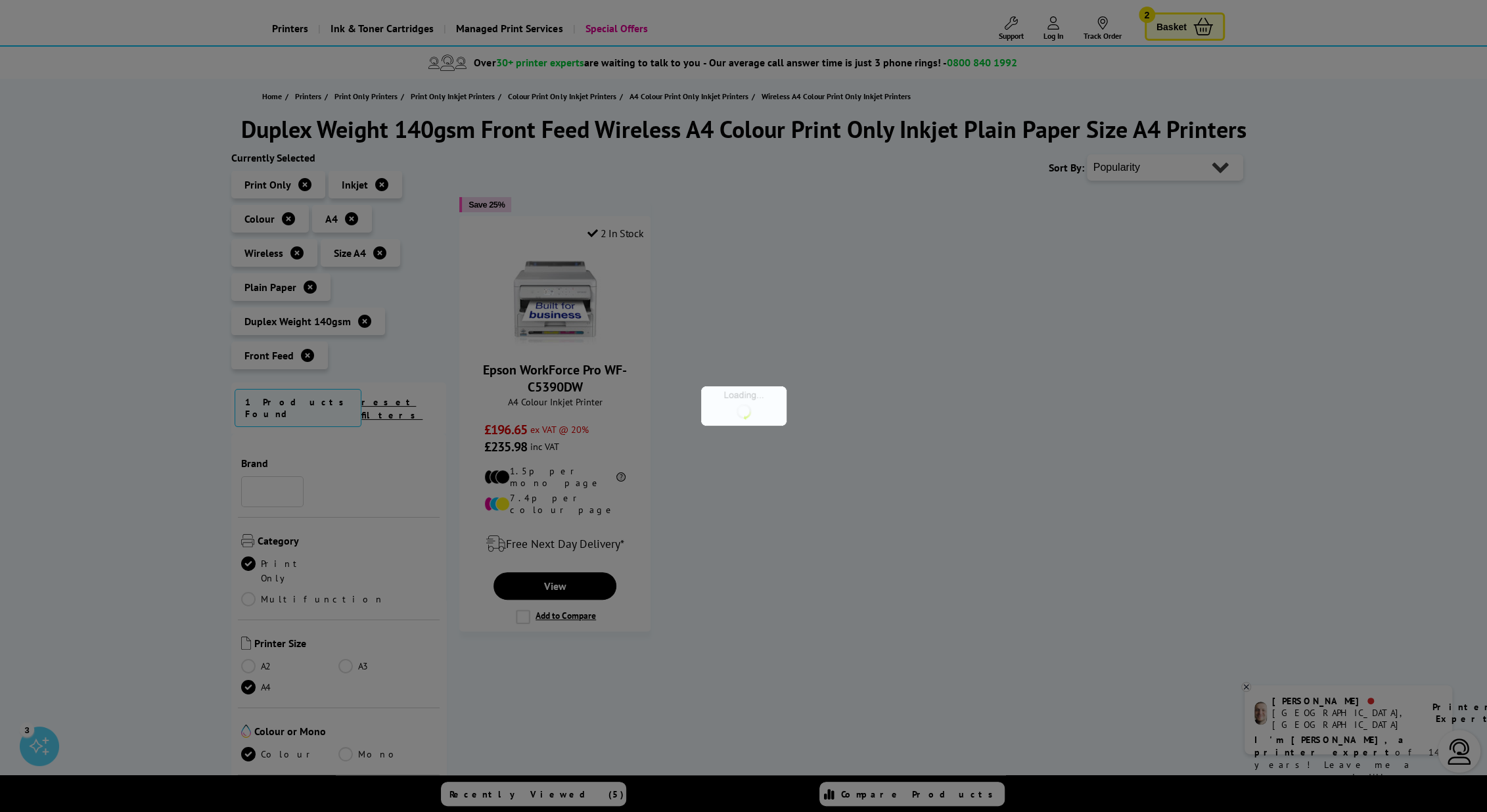
scroll to position [1045, 0]
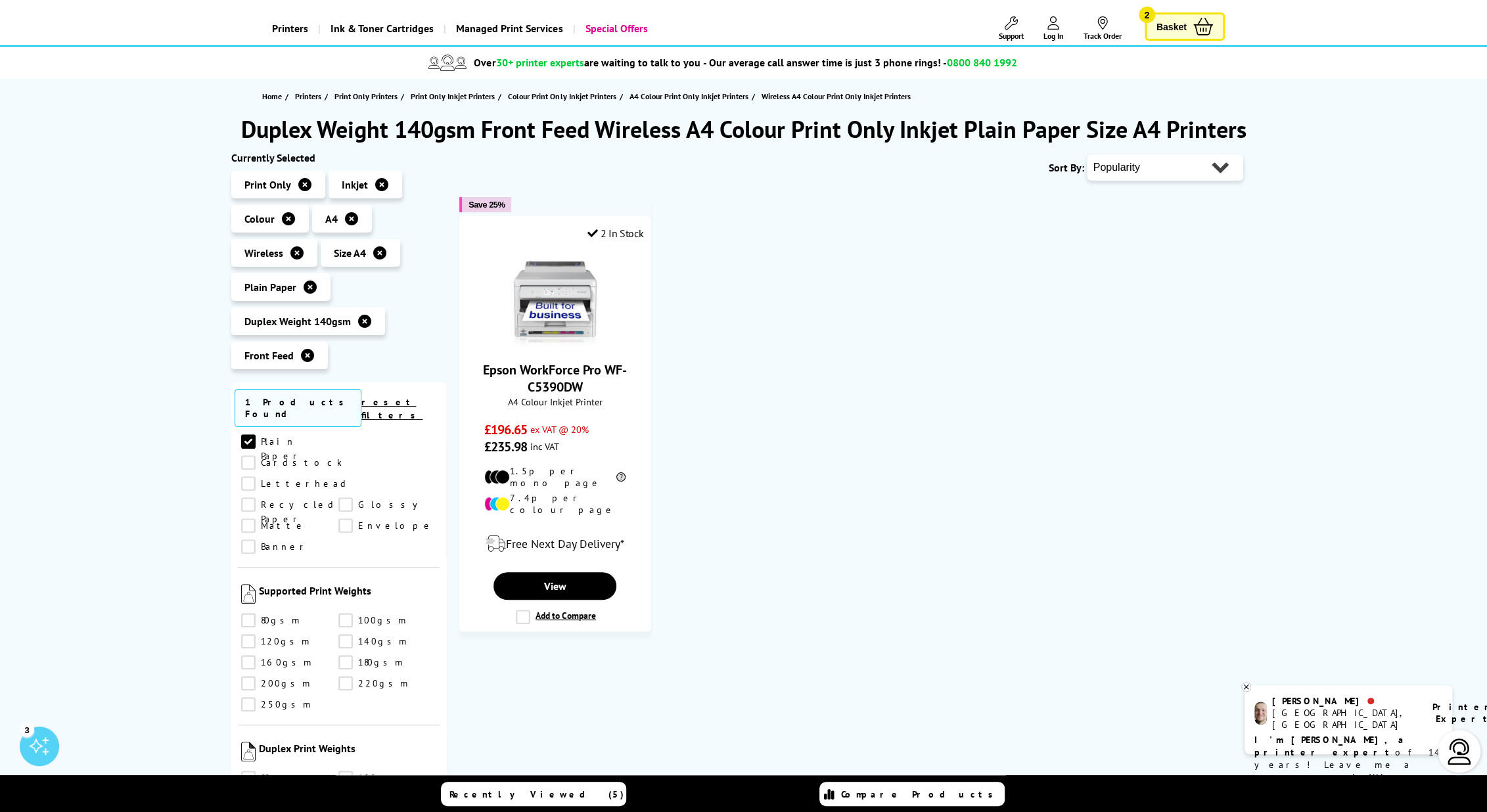
click at [362, 318] on icon at bounding box center [364, 321] width 13 height 13
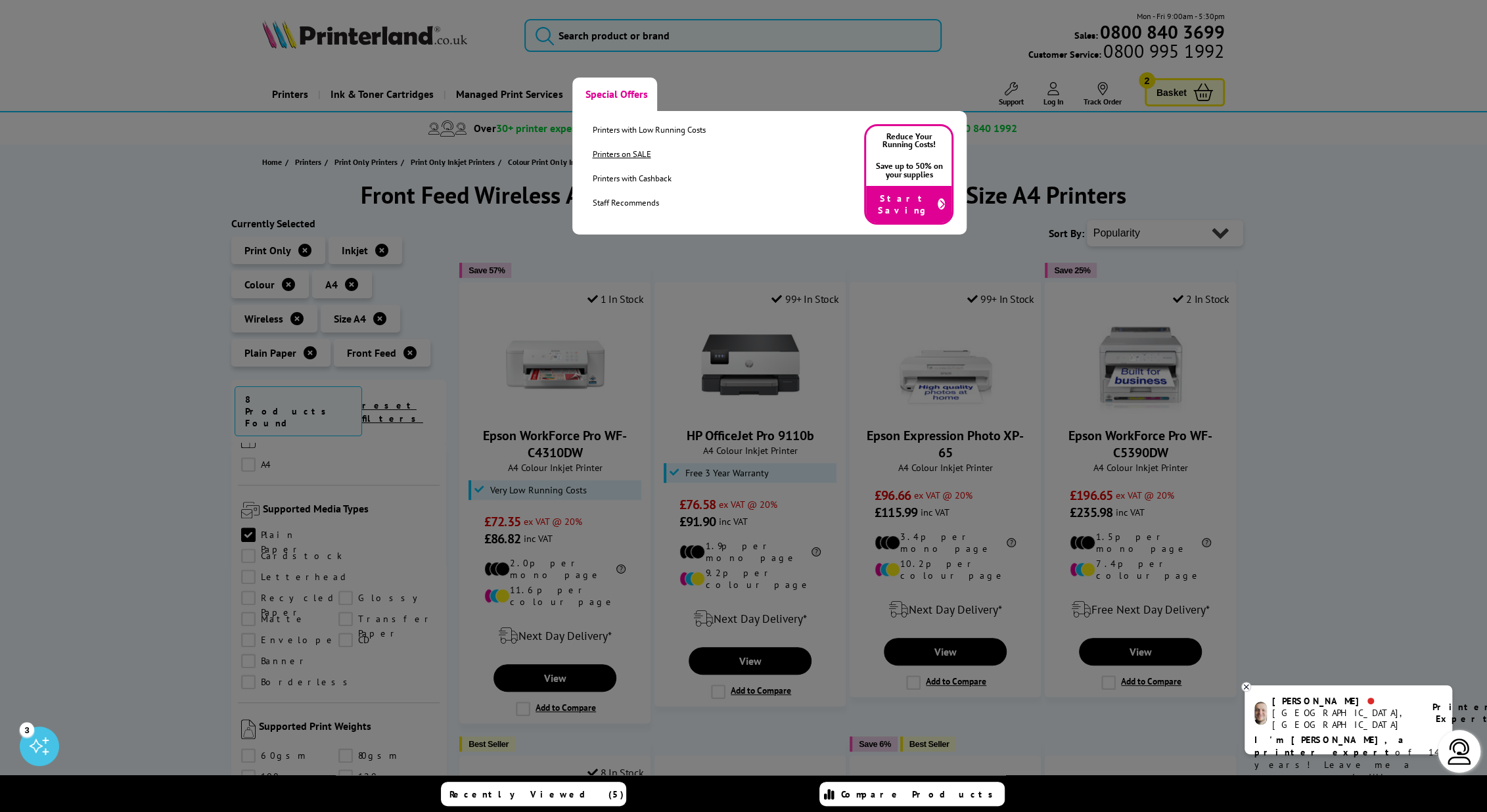
click at [608, 154] on link "Printers on SALE" at bounding box center [648, 154] width 113 height 11
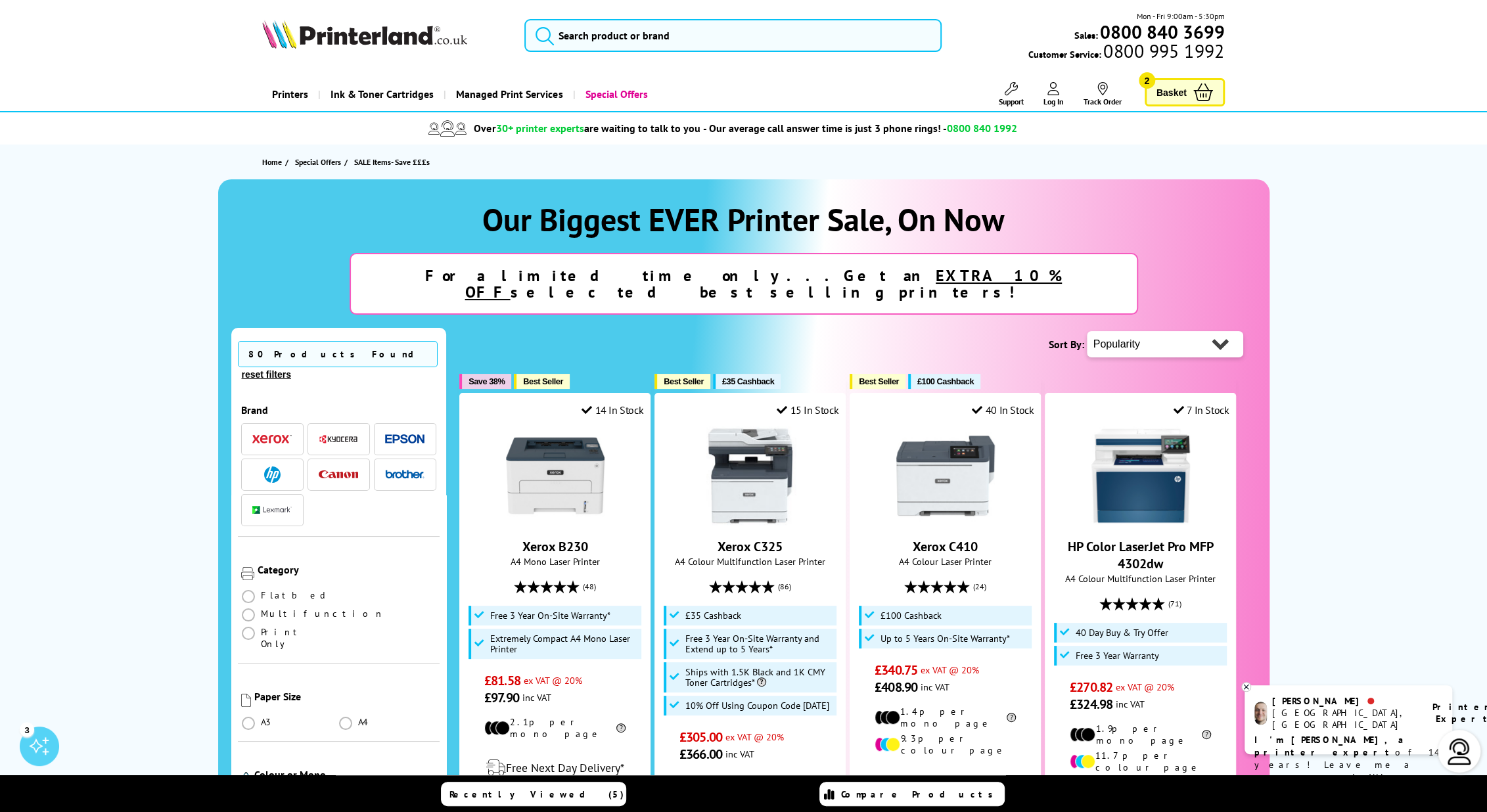
click at [1180, 93] on span "Basket" at bounding box center [1171, 92] width 31 height 18
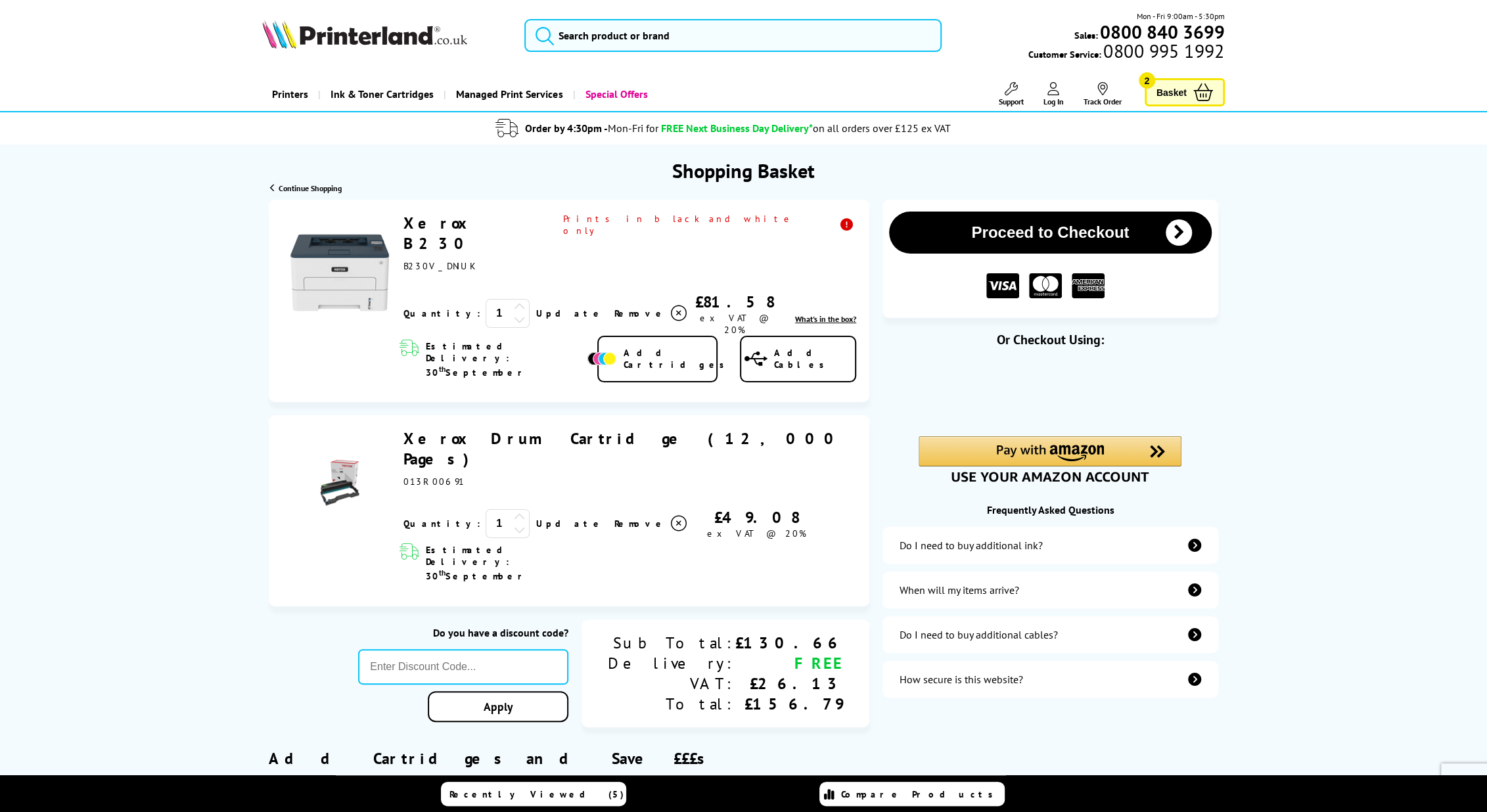
click at [1173, 94] on span "Basket" at bounding box center [1171, 92] width 31 height 18
